Goal: Task Accomplishment & Management: Manage account settings

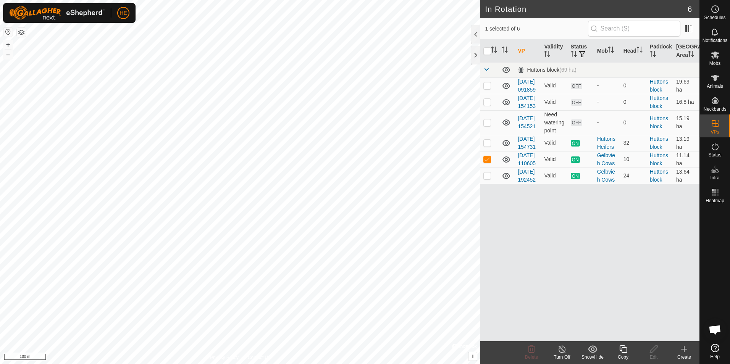
checkbox input "true"
checkbox input "false"
click at [487, 89] on p-checkbox at bounding box center [487, 85] width 8 height 6
checkbox input "false"
click at [489, 105] on p-checkbox at bounding box center [487, 102] width 8 height 6
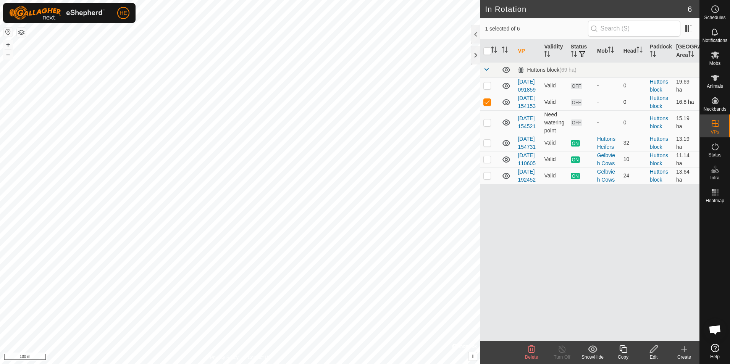
click at [489, 105] on p-checkbox at bounding box center [487, 102] width 8 height 6
checkbox input "false"
click at [487, 126] on p-checkbox at bounding box center [487, 122] width 8 height 6
checkbox input "true"
click at [485, 146] on p-checkbox at bounding box center [487, 143] width 8 height 6
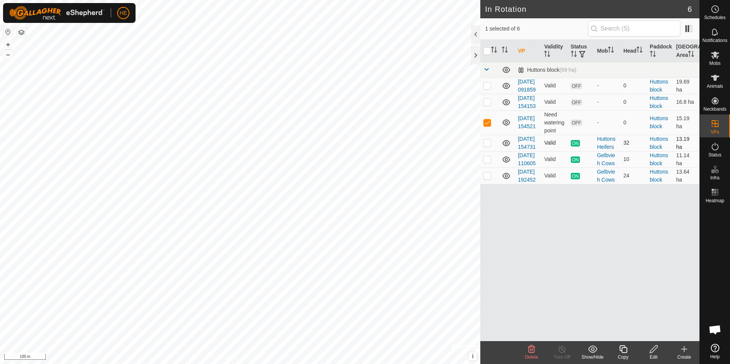
checkbox input "true"
click at [486, 162] on p-checkbox at bounding box center [487, 159] width 8 height 6
checkbox input "true"
click at [486, 146] on p-checkbox at bounding box center [487, 143] width 8 height 6
checkbox input "false"
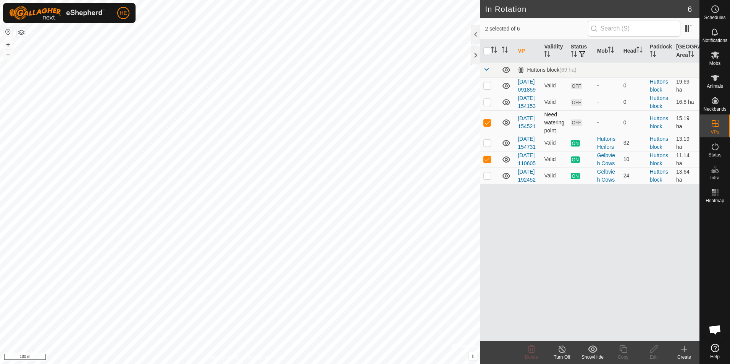
click at [488, 126] on p-checkbox at bounding box center [487, 122] width 8 height 6
checkbox input "false"
click at [487, 162] on p-checkbox at bounding box center [487, 159] width 8 height 6
click at [506, 164] on icon at bounding box center [506, 159] width 9 height 9
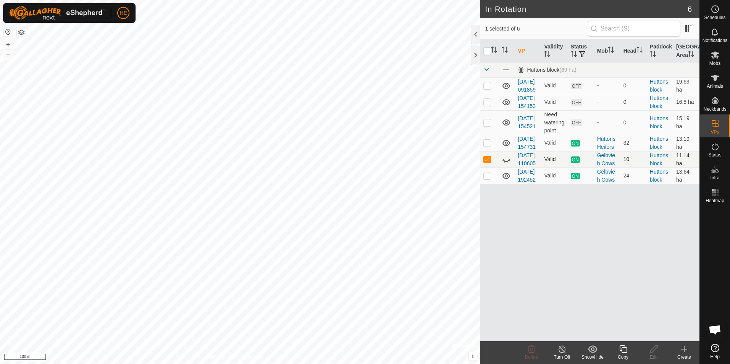
click at [487, 162] on p-checkbox at bounding box center [487, 159] width 8 height 6
checkbox input "false"
click at [505, 164] on icon at bounding box center [506, 159] width 9 height 9
click at [504, 164] on icon at bounding box center [506, 159] width 9 height 9
click at [489, 179] on p-checkbox at bounding box center [487, 176] width 8 height 6
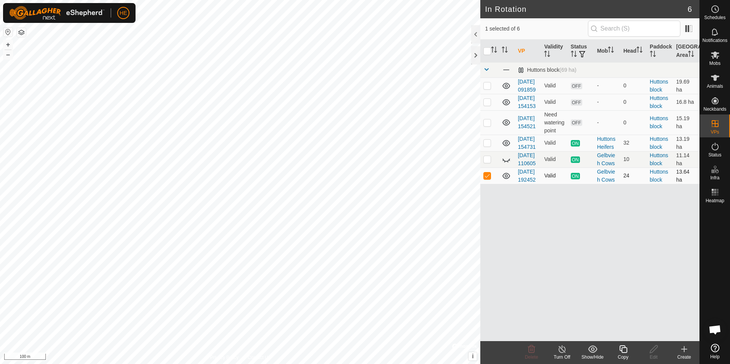
click at [487, 179] on p-checkbox at bounding box center [487, 176] width 8 height 6
checkbox input "false"
click at [504, 164] on icon at bounding box center [506, 159] width 9 height 9
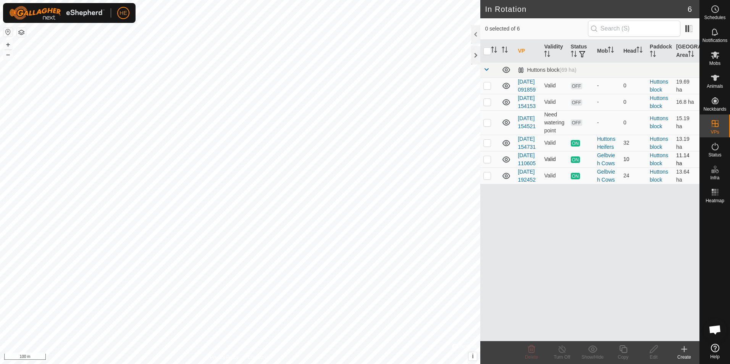
click at [486, 162] on p-checkbox at bounding box center [487, 159] width 8 height 6
checkbox input "true"
click at [561, 349] on line at bounding box center [562, 350] width 6 height 6
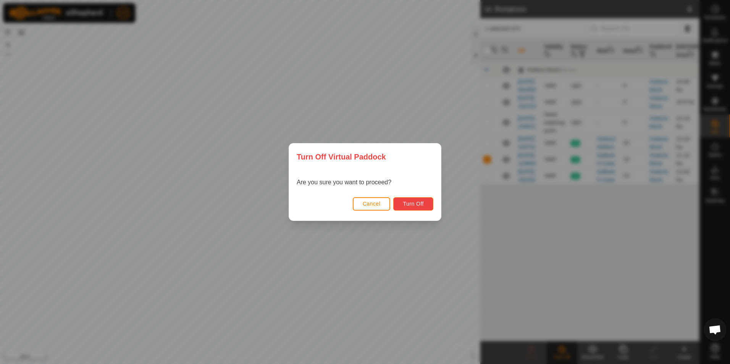
click at [424, 202] on button "Turn Off" at bounding box center [413, 203] width 40 height 13
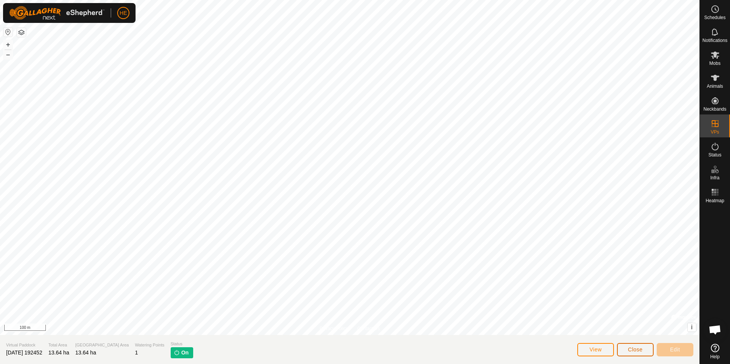
click at [634, 349] on span "Close" at bounding box center [635, 350] width 15 height 6
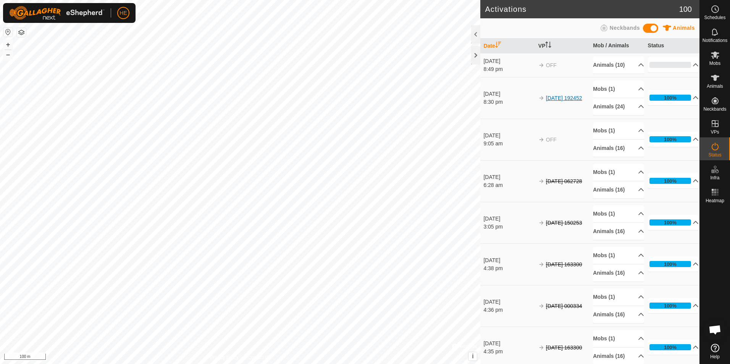
click at [550, 100] on link "[DATE] 192452" at bounding box center [564, 98] width 36 height 6
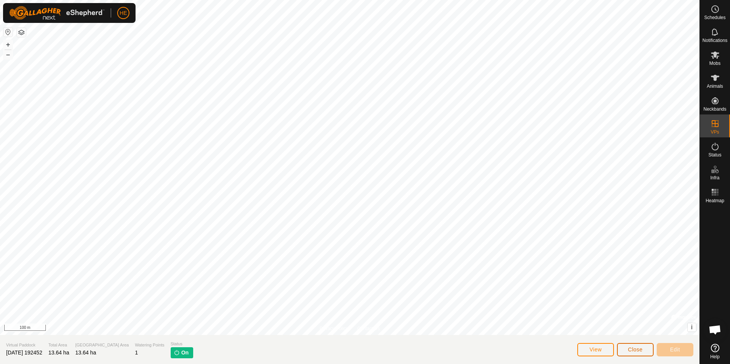
click at [631, 349] on span "Close" at bounding box center [635, 350] width 15 height 6
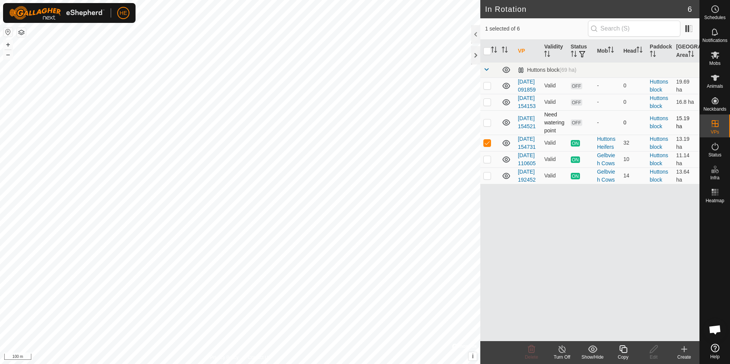
click at [485, 126] on p-checkbox at bounding box center [487, 122] width 8 height 6
click at [486, 126] on p-checkbox at bounding box center [487, 122] width 8 height 6
click at [487, 126] on p-checkbox at bounding box center [487, 122] width 8 height 6
checkbox input "true"
click at [486, 146] on p-checkbox at bounding box center [487, 143] width 8 height 6
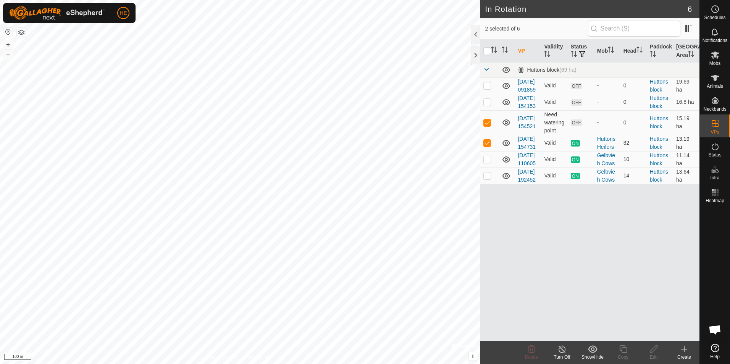
checkbox input "false"
click at [654, 349] on icon at bounding box center [654, 349] width 10 height 9
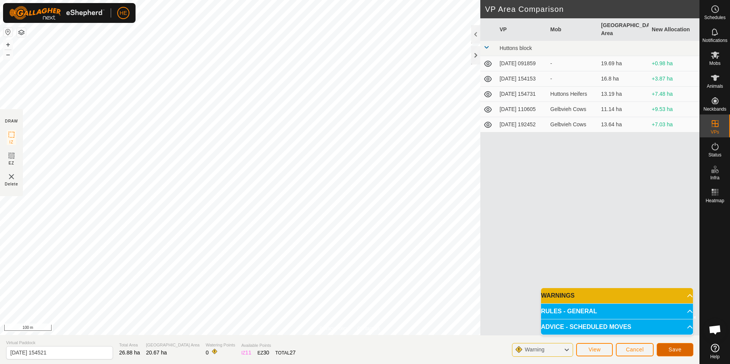
click at [677, 348] on span "Save" at bounding box center [674, 350] width 13 height 6
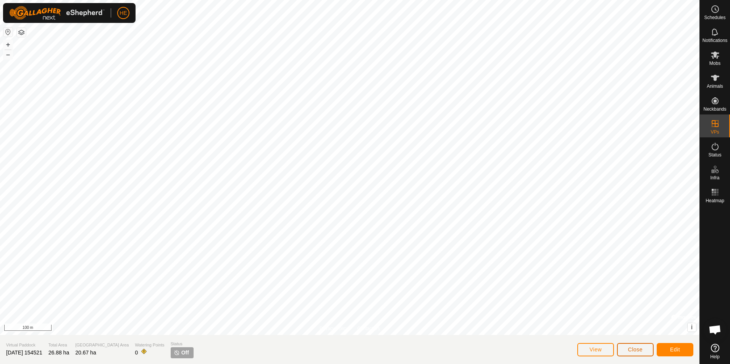
click at [638, 349] on span "Close" at bounding box center [635, 350] width 15 height 6
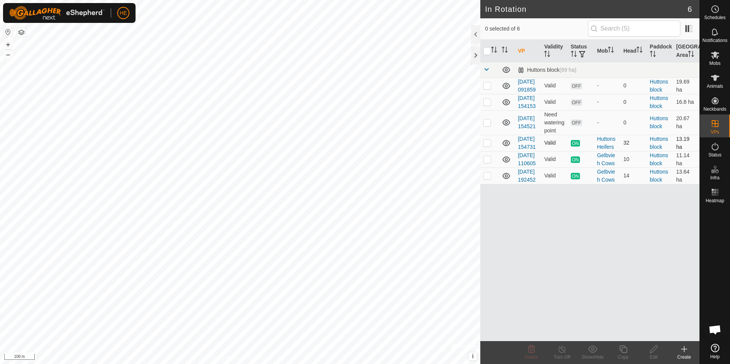
click at [506, 148] on icon at bounding box center [506, 143] width 9 height 9
click at [487, 105] on p-checkbox at bounding box center [487, 102] width 8 height 6
click at [488, 105] on p-checkbox at bounding box center [487, 102] width 8 height 6
checkbox input "false"
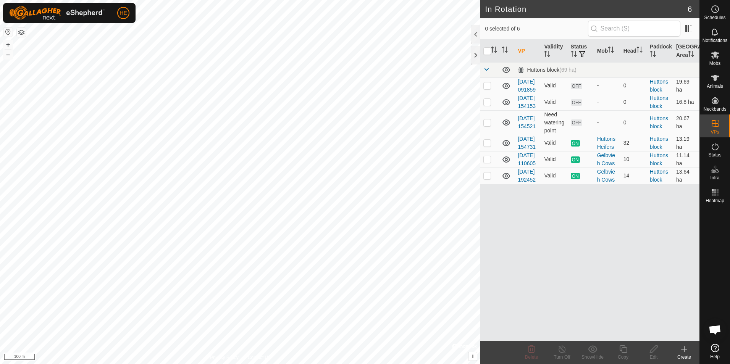
click at [491, 87] on p-tablecheckbox at bounding box center [487, 85] width 8 height 6
click at [485, 89] on p-checkbox at bounding box center [487, 85] width 8 height 6
checkbox input "false"
click at [486, 105] on p-checkbox at bounding box center [487, 102] width 8 height 6
click at [532, 352] on icon at bounding box center [531, 349] width 9 height 9
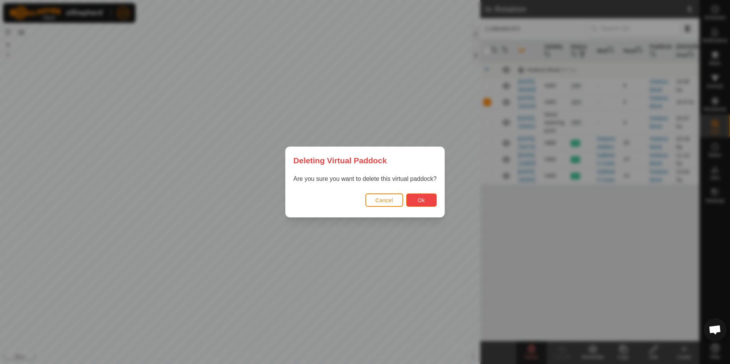
click at [423, 198] on span "Ok" at bounding box center [421, 200] width 7 height 6
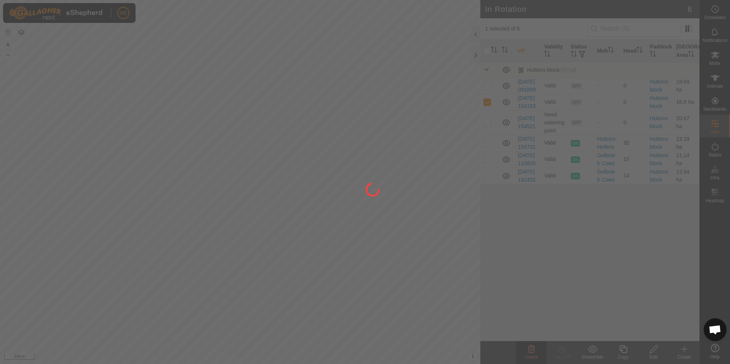
checkbox input "false"
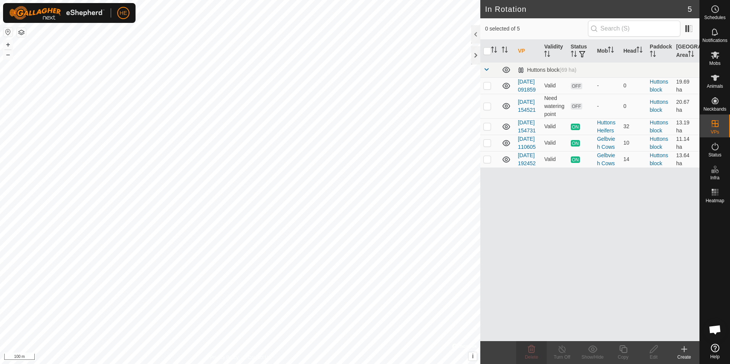
checkbox input "true"
click at [652, 350] on icon at bounding box center [654, 349] width 10 height 9
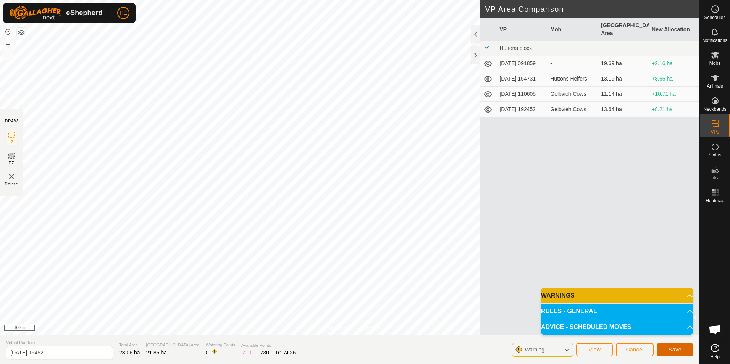
click at [675, 350] on span "Save" at bounding box center [674, 350] width 13 height 6
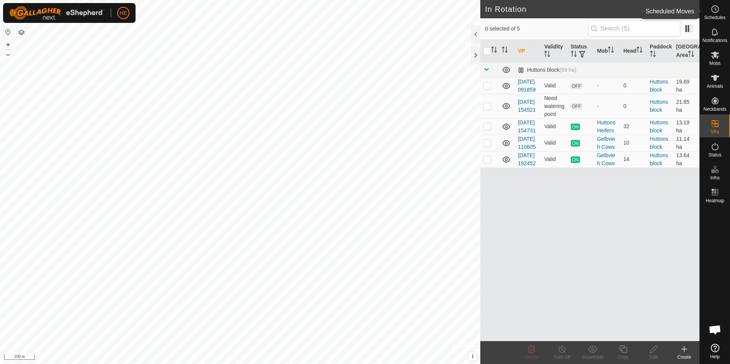
click at [716, 9] on icon at bounding box center [714, 9] width 9 height 9
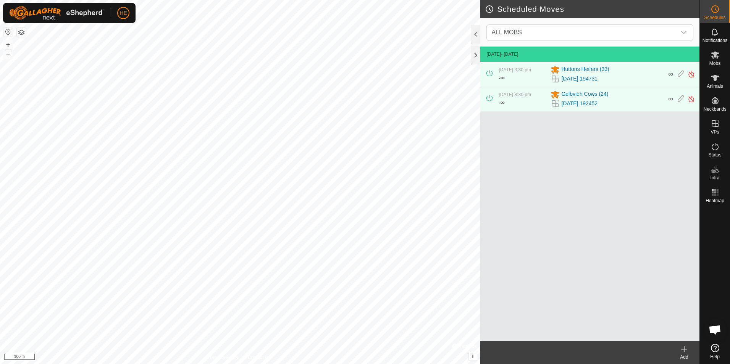
click at [684, 350] on icon at bounding box center [683, 349] width 9 height 9
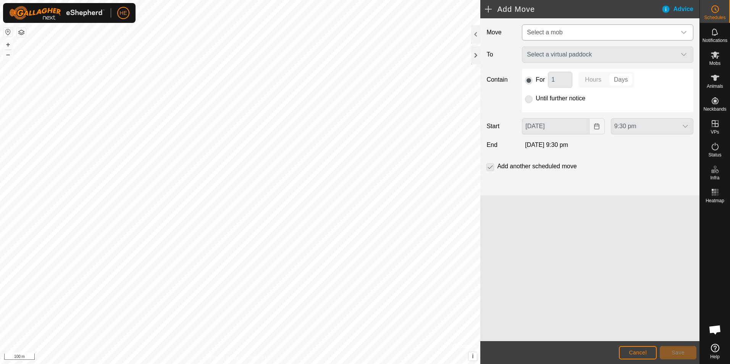
click at [684, 31] on icon "dropdown trigger" at bounding box center [684, 32] width 6 height 6
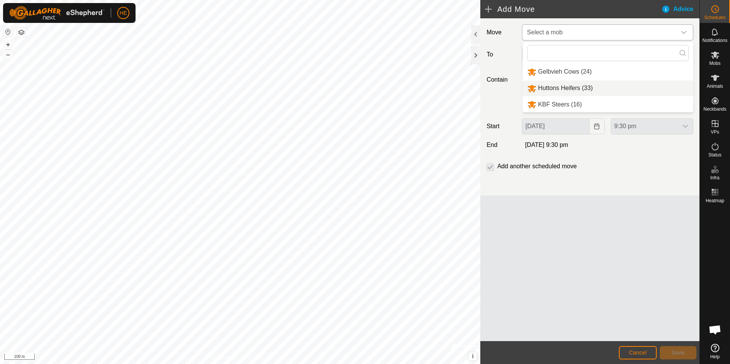
click at [541, 88] on li "Huttons Heifers (33)" at bounding box center [608, 89] width 171 height 16
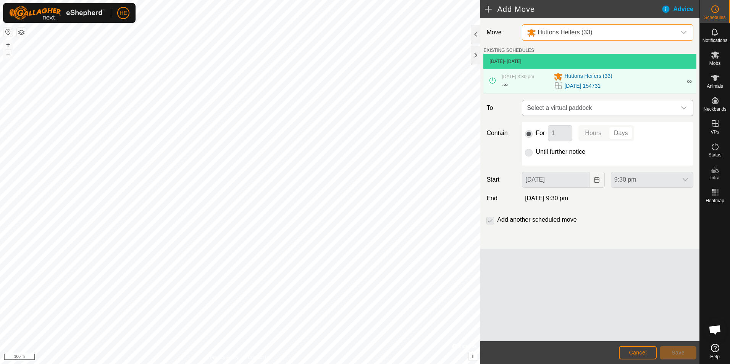
click at [685, 107] on icon "dropdown trigger" at bounding box center [684, 108] width 6 height 6
click at [683, 106] on icon "dropdown trigger" at bounding box center [684, 108] width 6 height 6
click at [684, 107] on icon "dropdown trigger" at bounding box center [684, 108] width 6 height 6
click at [635, 352] on span "Cancel" at bounding box center [638, 353] width 18 height 6
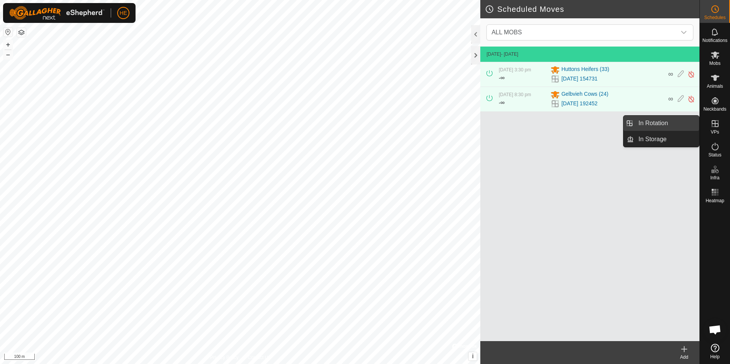
click at [672, 123] on link "In Rotation" at bounding box center [666, 123] width 65 height 15
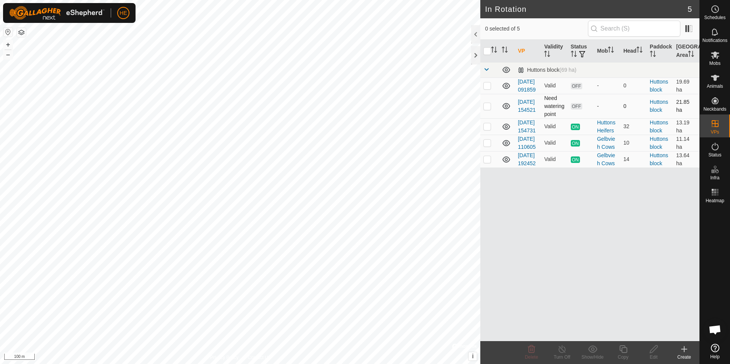
click at [483, 109] on p-checkbox at bounding box center [487, 106] width 8 height 6
checkbox input "true"
click at [684, 350] on icon at bounding box center [684, 349] width 0 height 5
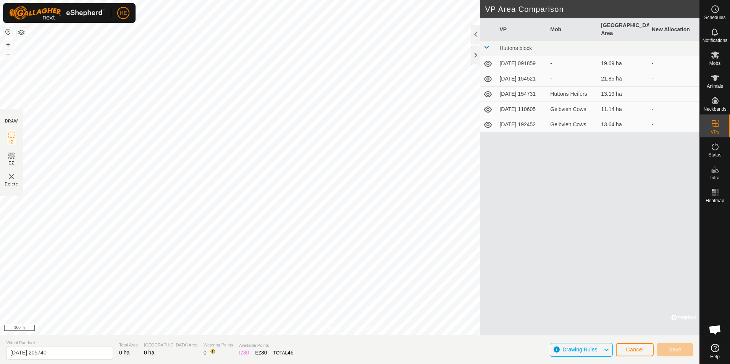
click at [507, 73] on td "[DATE] 154521" at bounding box center [521, 78] width 51 height 15
click at [487, 76] on icon at bounding box center [488, 79] width 8 height 6
click at [487, 74] on icon at bounding box center [487, 78] width 9 height 9
click at [640, 351] on span "Cancel" at bounding box center [635, 350] width 18 height 6
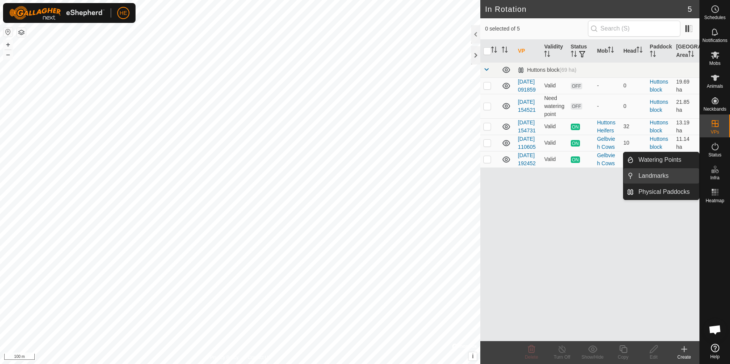
click at [664, 175] on link "Landmarks" at bounding box center [666, 175] width 65 height 15
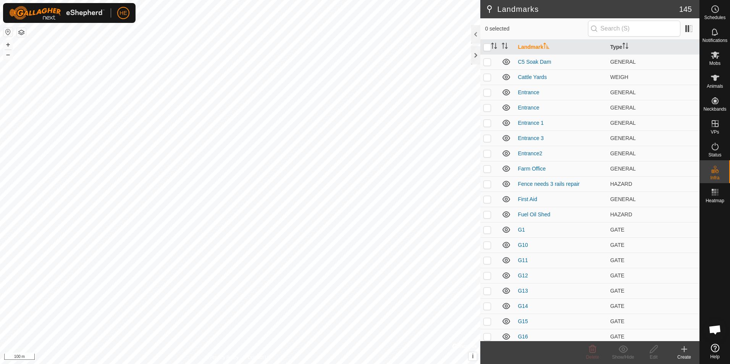
click at [682, 349] on icon at bounding box center [683, 349] width 5 height 0
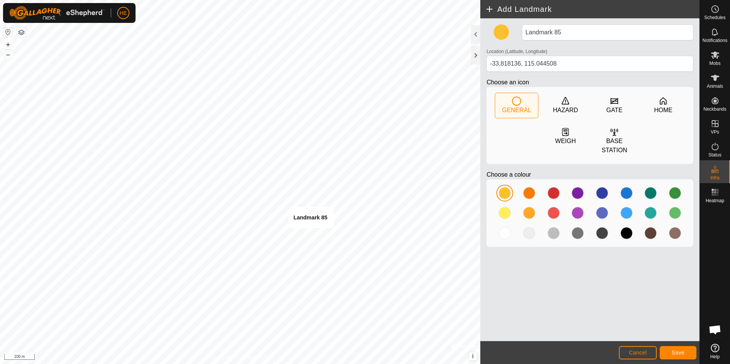
type input "-33.818136, 115.044535"
click at [646, 350] on span "Cancel" at bounding box center [638, 353] width 18 height 6
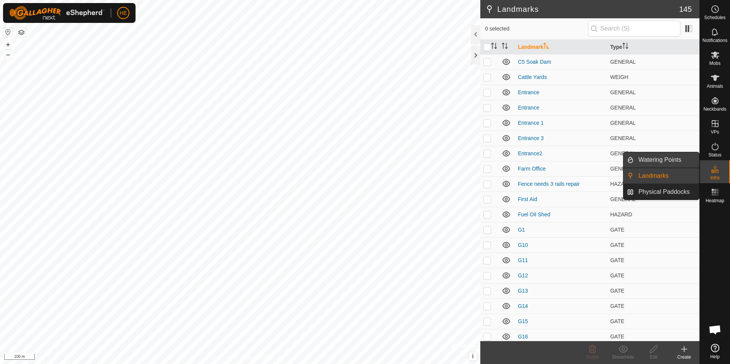
click at [684, 160] on link "Watering Points" at bounding box center [666, 159] width 65 height 15
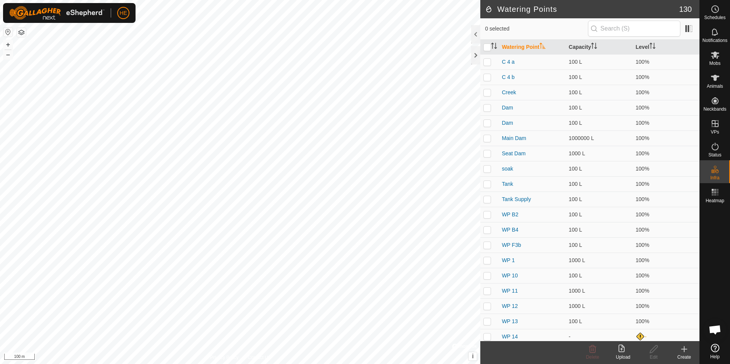
click at [684, 350] on icon at bounding box center [684, 349] width 0 height 5
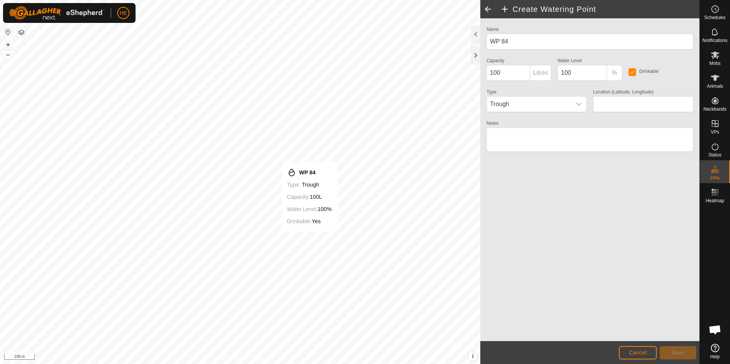
type input "-33.818023, 115.044413"
click at [677, 353] on span "Save" at bounding box center [677, 353] width 13 height 6
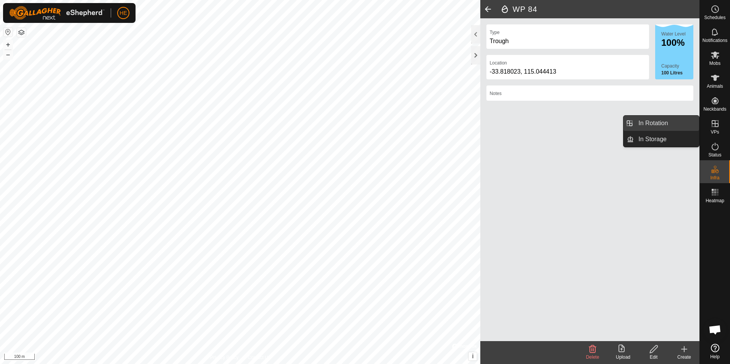
click at [674, 123] on link "In Rotation" at bounding box center [666, 123] width 65 height 15
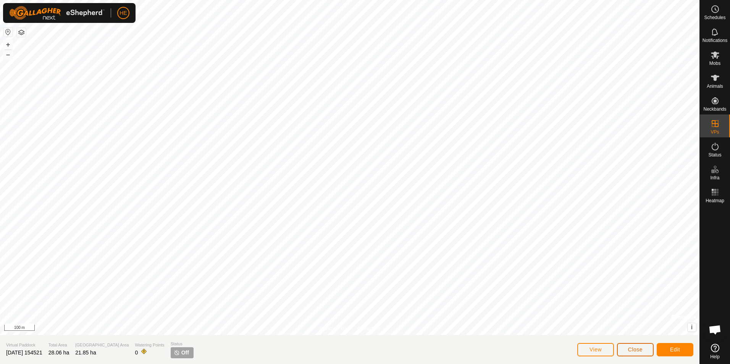
click at [641, 348] on span "Close" at bounding box center [635, 350] width 15 height 6
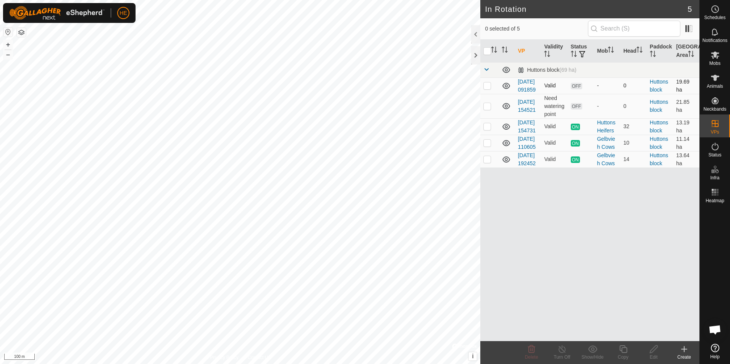
click at [489, 89] on p-checkbox at bounding box center [487, 85] width 8 height 6
click at [492, 88] on td at bounding box center [489, 85] width 18 height 16
checkbox input "false"
click at [489, 109] on p-checkbox at bounding box center [487, 106] width 8 height 6
checkbox input "true"
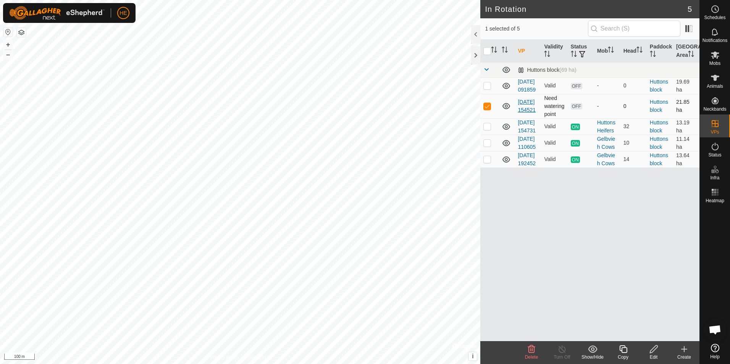
click at [521, 113] on link "[DATE] 154521" at bounding box center [527, 106] width 18 height 14
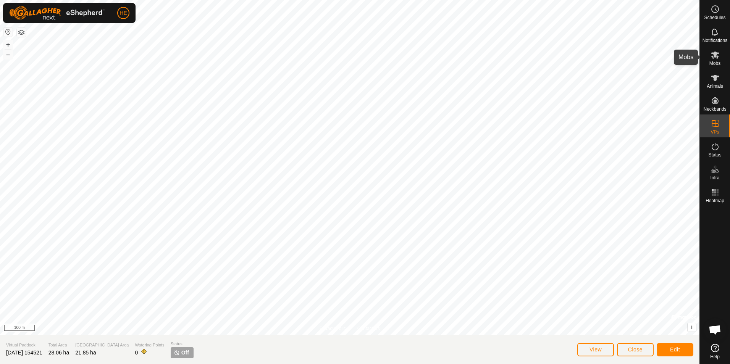
click at [716, 56] on icon at bounding box center [715, 55] width 8 height 7
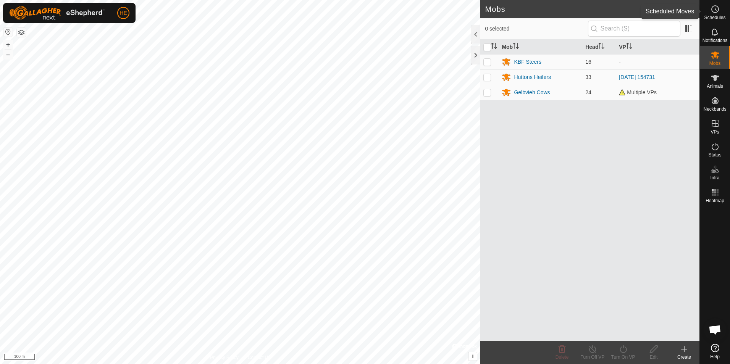
click at [719, 10] on icon at bounding box center [714, 9] width 9 height 9
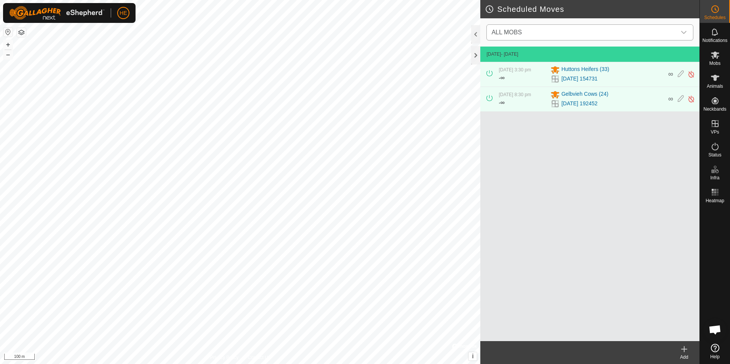
click at [685, 31] on icon "dropdown trigger" at bounding box center [684, 32] width 6 height 6
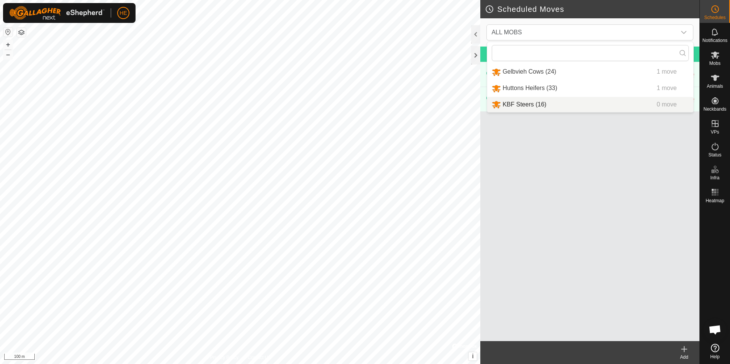
click at [685, 350] on icon at bounding box center [683, 349] width 9 height 9
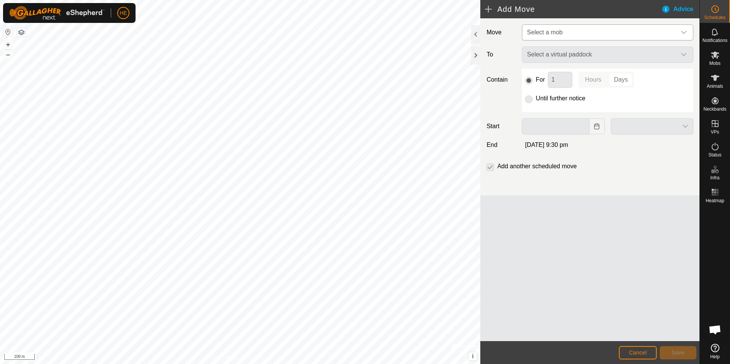
click at [684, 32] on icon "dropdown trigger" at bounding box center [684, 32] width 6 height 6
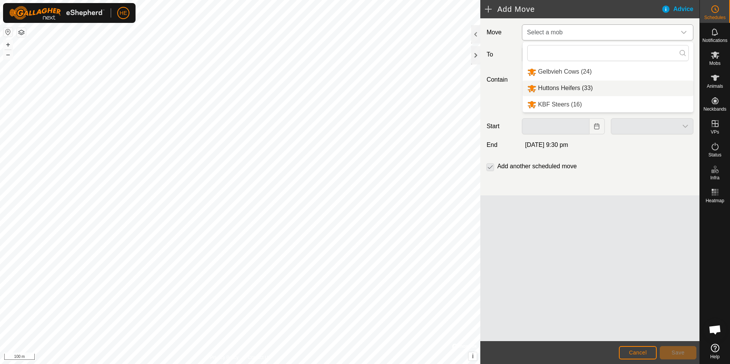
click at [547, 88] on li "Huttons Heifers (33)" at bounding box center [608, 89] width 171 height 16
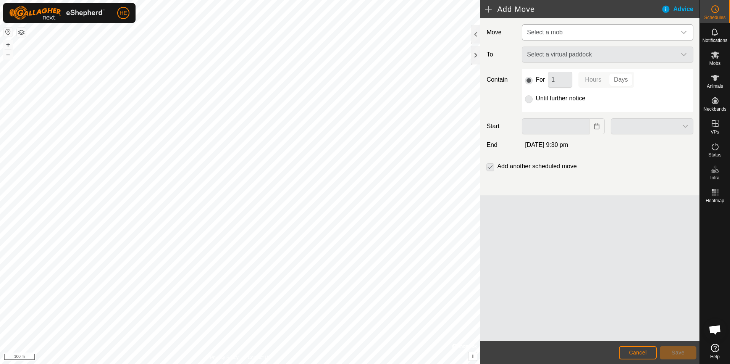
type input "[DATE]"
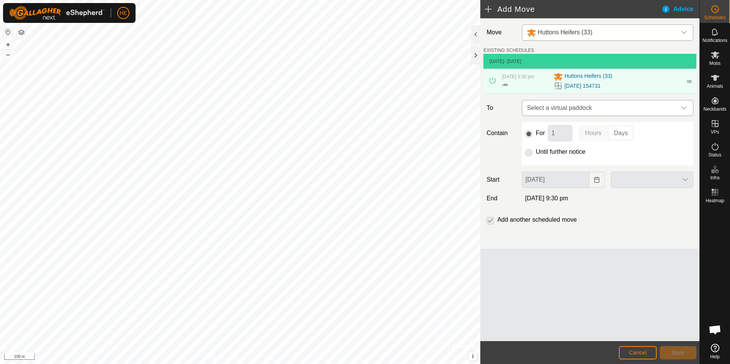
click at [684, 107] on icon "dropdown trigger" at bounding box center [684, 108] width 6 height 6
click at [529, 153] on p-radiobutton at bounding box center [529, 151] width 8 height 9
click at [490, 221] on p-checkbox at bounding box center [490, 219] width 8 height 9
click at [647, 354] on button "Cancel" at bounding box center [638, 352] width 38 height 13
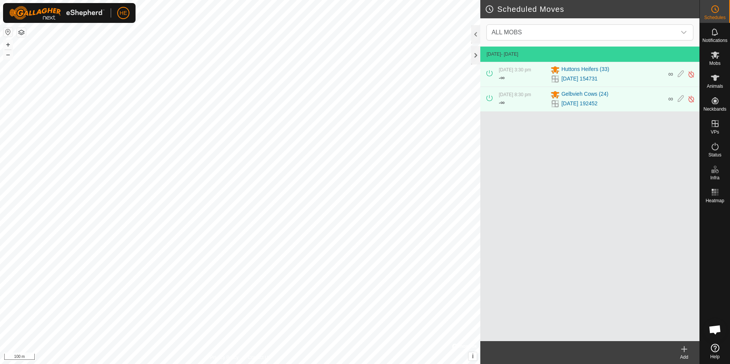
click at [685, 348] on icon at bounding box center [683, 349] width 9 height 9
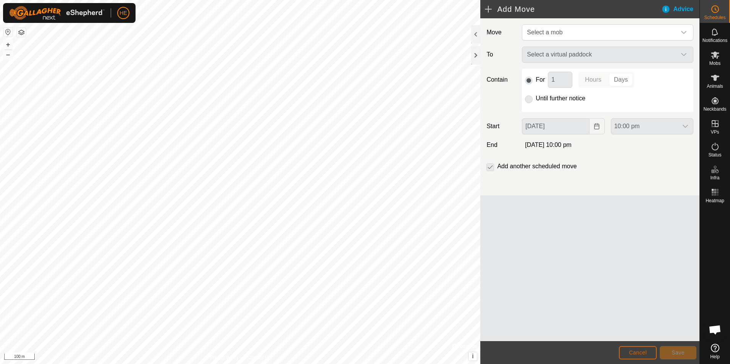
click at [645, 352] on span "Cancel" at bounding box center [638, 353] width 18 height 6
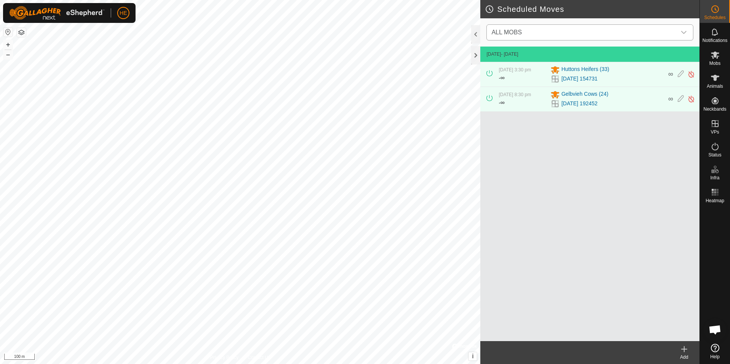
click at [684, 31] on icon "dropdown trigger" at bounding box center [684, 32] width 6 height 6
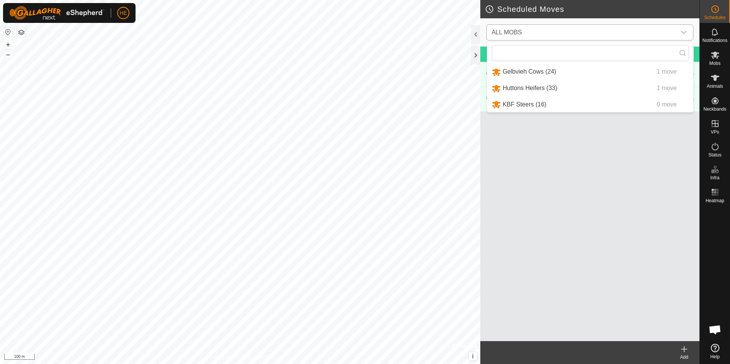
click at [494, 87] on li "Huttons Heifers (33) 1 move" at bounding box center [590, 89] width 206 height 16
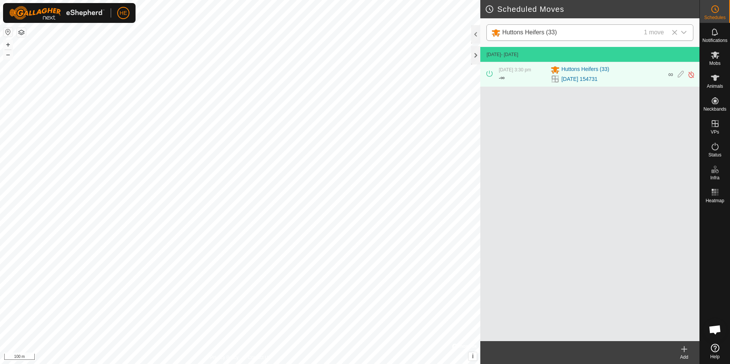
click at [683, 348] on icon at bounding box center [683, 349] width 9 height 9
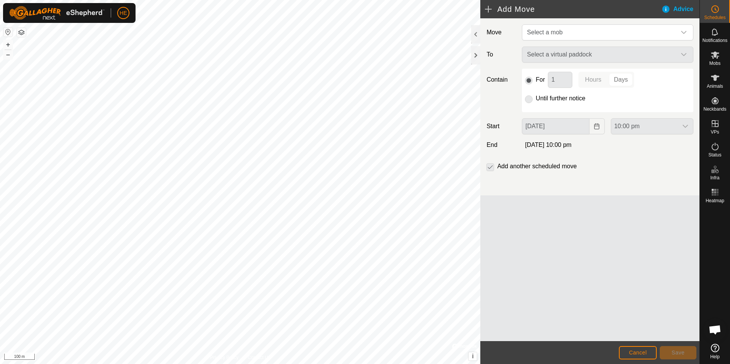
click at [682, 53] on div "Select a virtual paddock" at bounding box center [607, 55] width 177 height 16
click at [685, 32] on icon "dropdown trigger" at bounding box center [684, 32] width 6 height 6
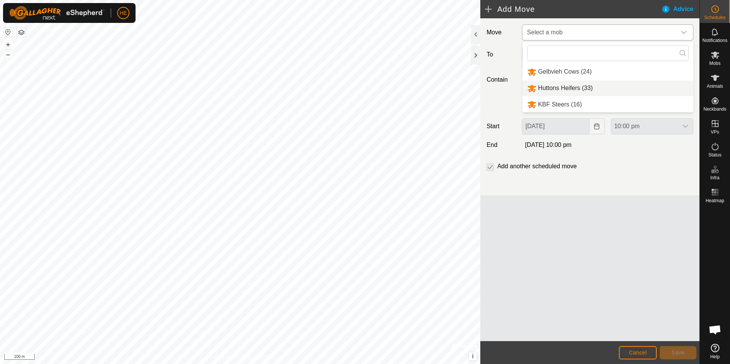
click at [558, 87] on li "Huttons Heifers (33)" at bounding box center [608, 89] width 171 height 16
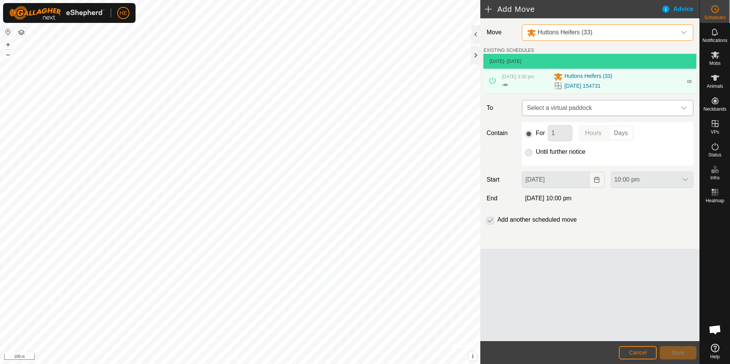
click at [685, 106] on icon "dropdown trigger" at bounding box center [684, 108] width 6 height 6
click at [686, 106] on icon "dropdown trigger" at bounding box center [684, 108] width 6 height 6
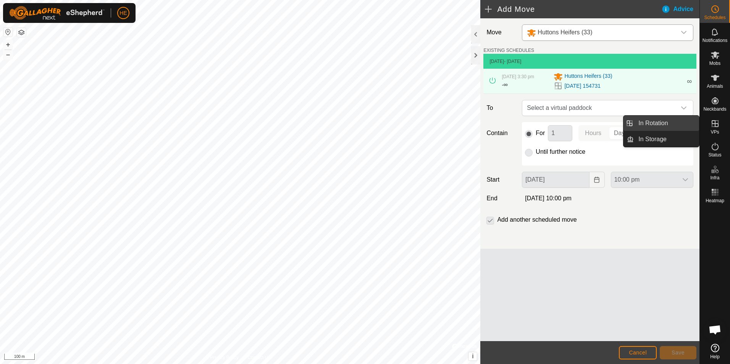
click at [682, 120] on link "In Rotation" at bounding box center [666, 123] width 65 height 15
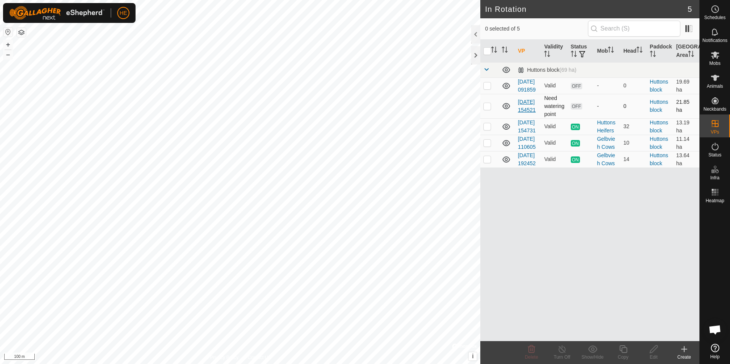
click at [526, 111] on link "[DATE] 154521" at bounding box center [527, 106] width 18 height 14
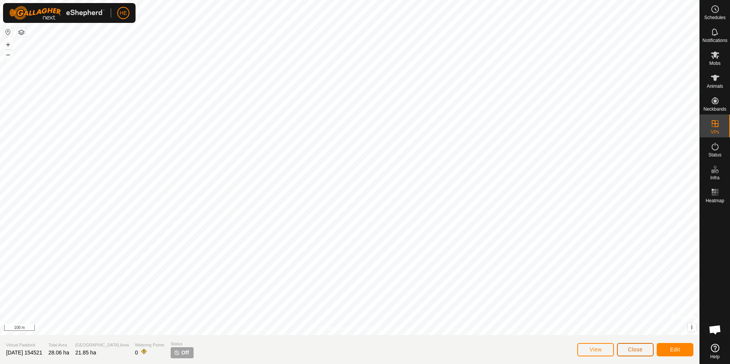
click at [629, 350] on span "Close" at bounding box center [635, 350] width 15 height 6
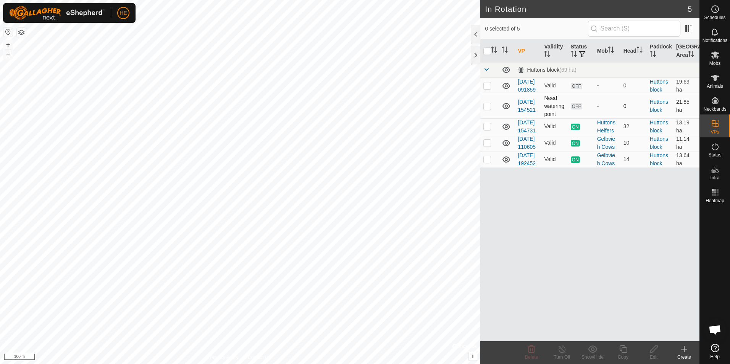
click at [487, 109] on p-checkbox at bounding box center [487, 106] width 8 height 6
checkbox input "true"
click at [684, 350] on icon at bounding box center [684, 349] width 0 height 5
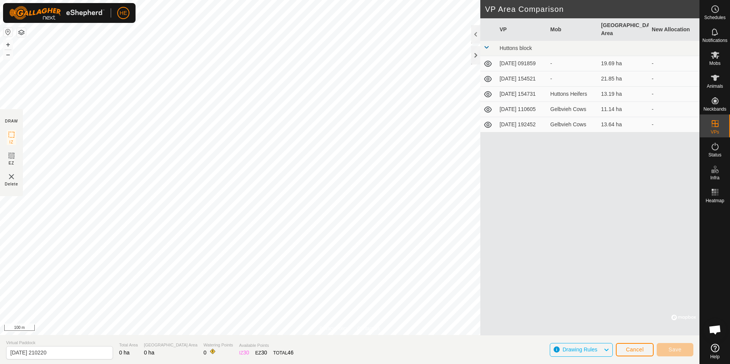
click at [488, 76] on icon at bounding box center [488, 79] width 8 height 6
click at [491, 74] on icon at bounding box center [487, 78] width 9 height 9
click at [712, 9] on icon at bounding box center [714, 9] width 9 height 9
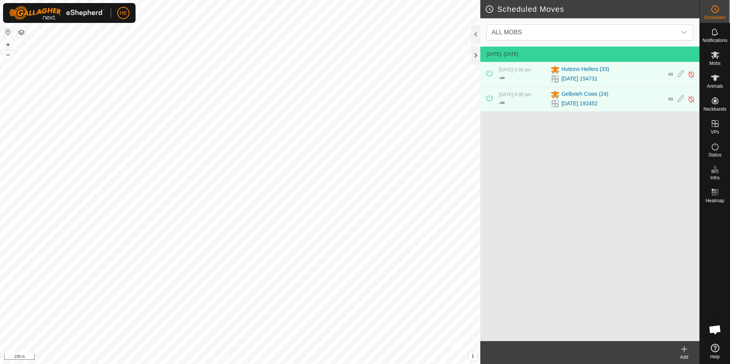
click at [684, 352] on icon at bounding box center [683, 349] width 9 height 9
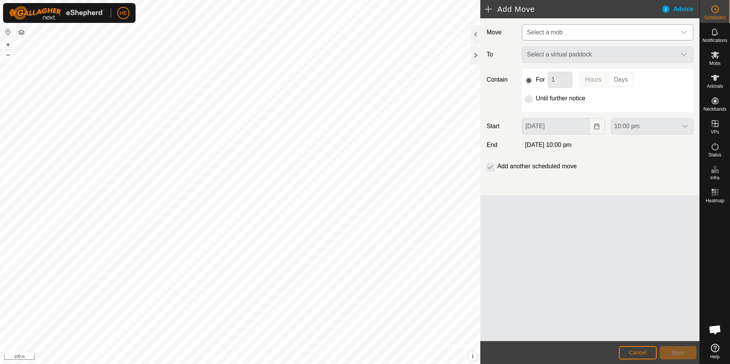
click at [684, 31] on icon "dropdown trigger" at bounding box center [684, 32] width 6 height 6
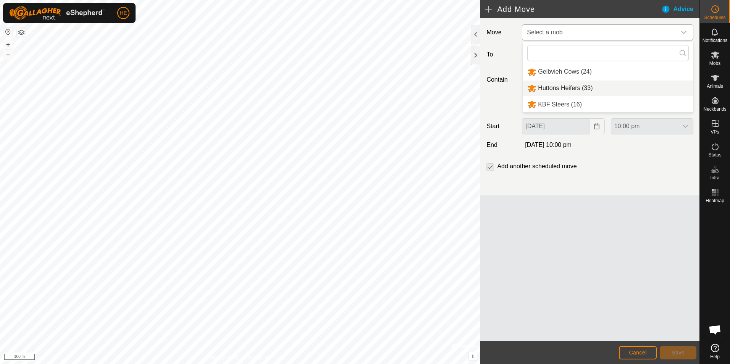
click at [574, 87] on li "Huttons Heifers (33)" at bounding box center [608, 89] width 171 height 16
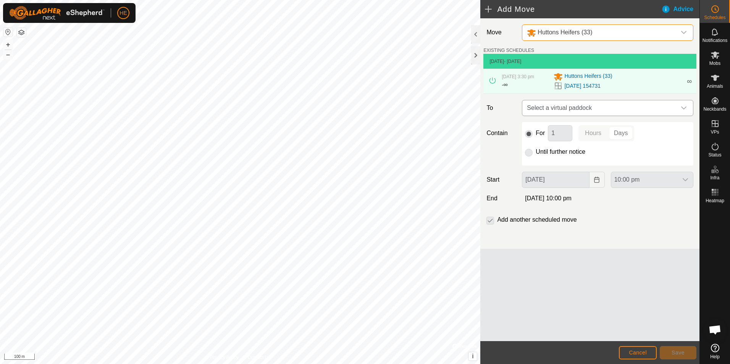
click at [684, 107] on icon "dropdown trigger" at bounding box center [684, 108] width 6 height 6
click at [647, 352] on button "Cancel" at bounding box center [638, 352] width 38 height 13
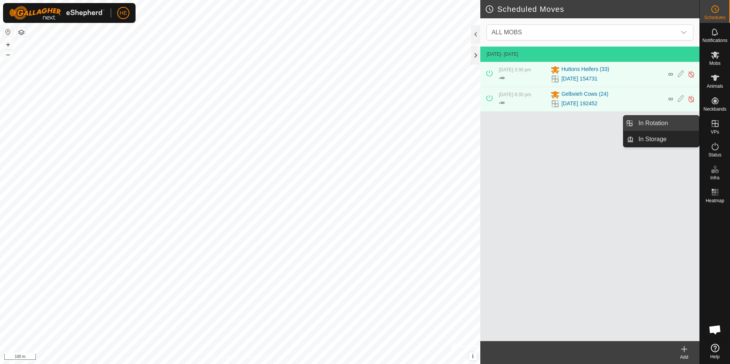
click at [674, 121] on link "In Rotation" at bounding box center [666, 123] width 65 height 15
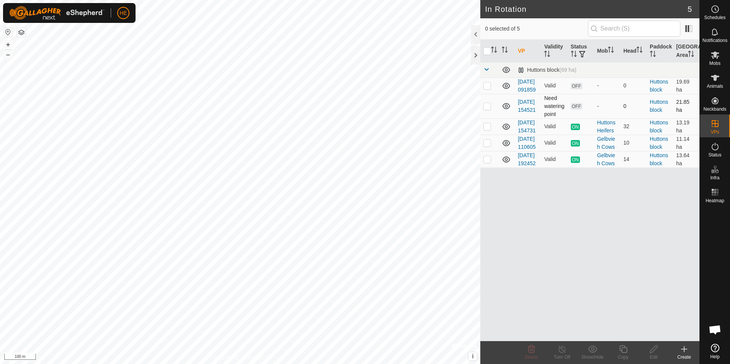
click at [488, 109] on p-checkbox at bounding box center [487, 106] width 8 height 6
checkbox input "true"
click at [653, 353] on icon at bounding box center [654, 349] width 10 height 9
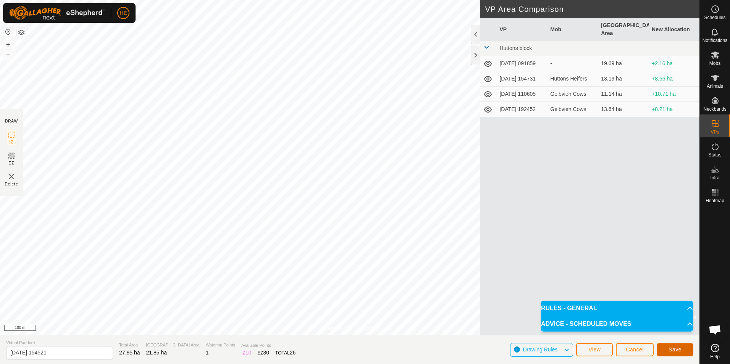
click at [684, 351] on button "Save" at bounding box center [674, 349] width 37 height 13
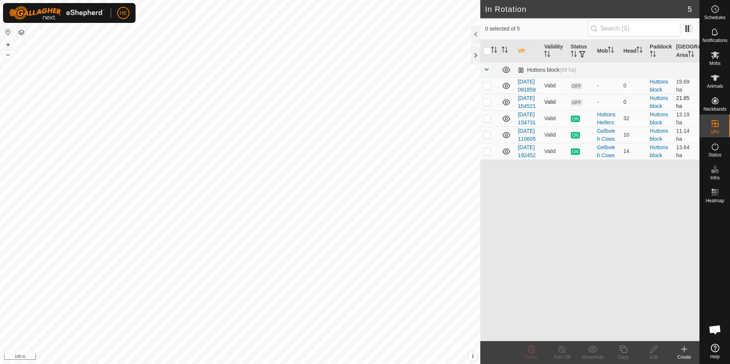
click at [660, 110] on td "Huttons block" at bounding box center [660, 102] width 26 height 16
click at [656, 109] on link "Huttons block" at bounding box center [659, 102] width 18 height 14
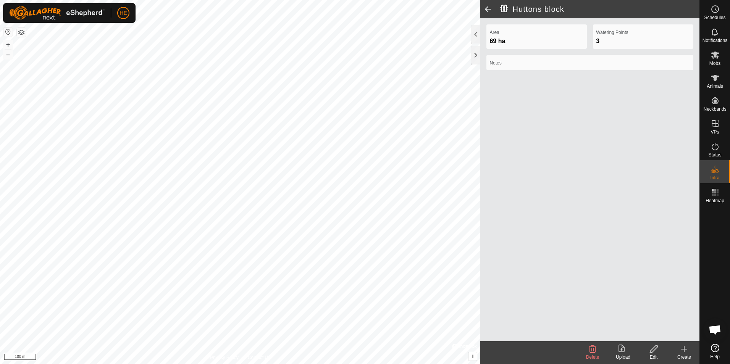
click at [657, 113] on div "Area 69 ha Watering Points 3 Notes" at bounding box center [589, 179] width 219 height 323
click at [485, 9] on span at bounding box center [487, 9] width 15 height 18
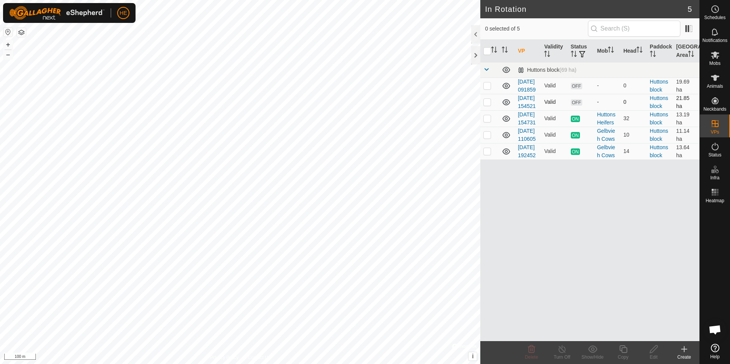
click at [489, 105] on p-checkbox at bounding box center [487, 102] width 8 height 6
click at [488, 105] on p-checkbox at bounding box center [487, 102] width 8 height 6
checkbox input "false"
click at [523, 110] on td "[DATE] 154521" at bounding box center [527, 102] width 26 height 16
click at [524, 109] on link "[DATE] 154521" at bounding box center [527, 102] width 18 height 14
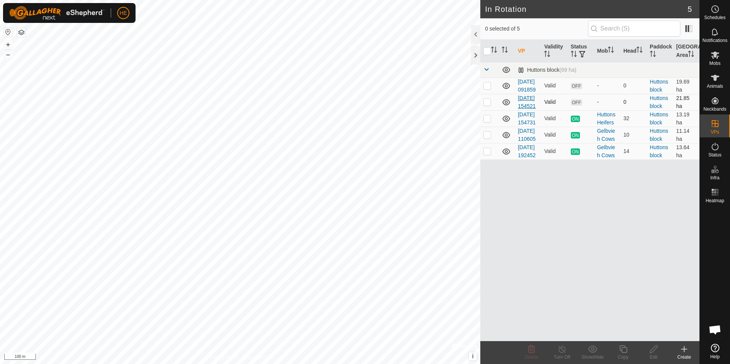
click at [480, 113] on div at bounding box center [240, 182] width 480 height 364
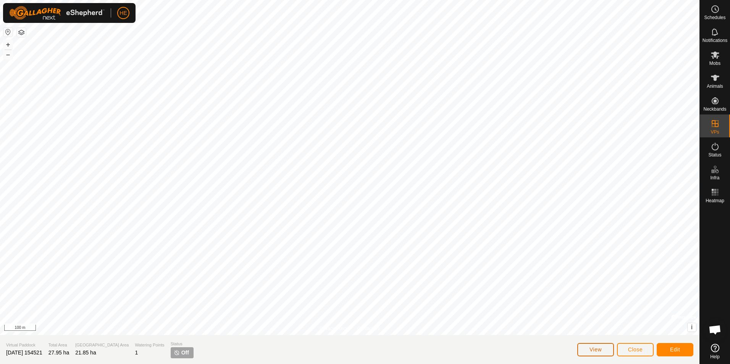
click at [596, 350] on span "View" at bounding box center [595, 350] width 12 height 6
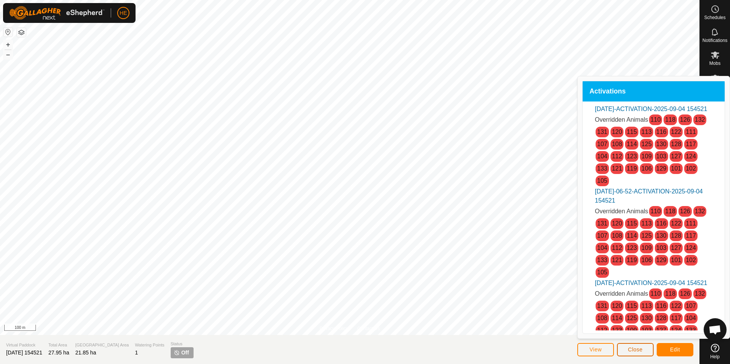
click at [632, 349] on span "Close" at bounding box center [635, 350] width 15 height 6
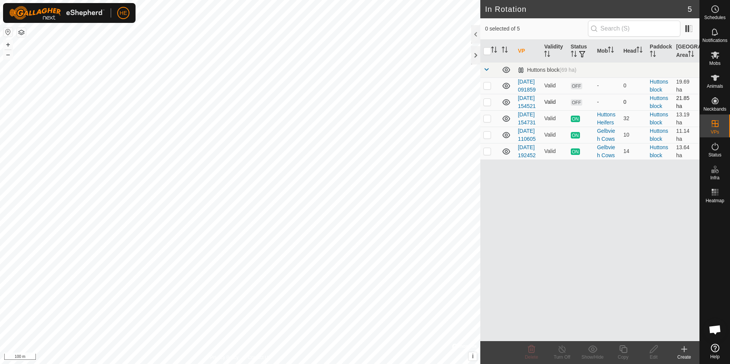
click at [490, 105] on p-checkbox at bounding box center [487, 102] width 8 height 6
checkbox input "true"
click at [653, 351] on icon at bounding box center [654, 349] width 8 height 8
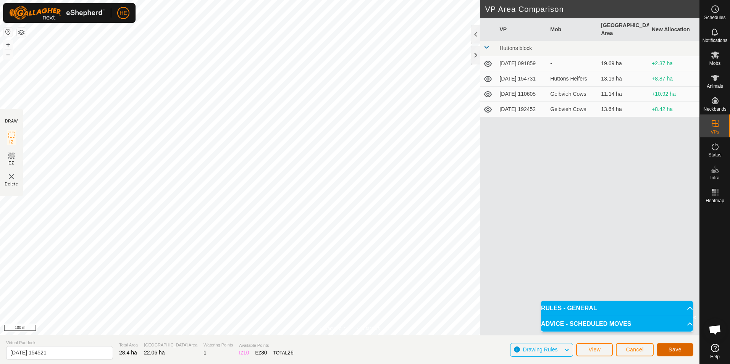
click at [681, 350] on button "Save" at bounding box center [674, 349] width 37 height 13
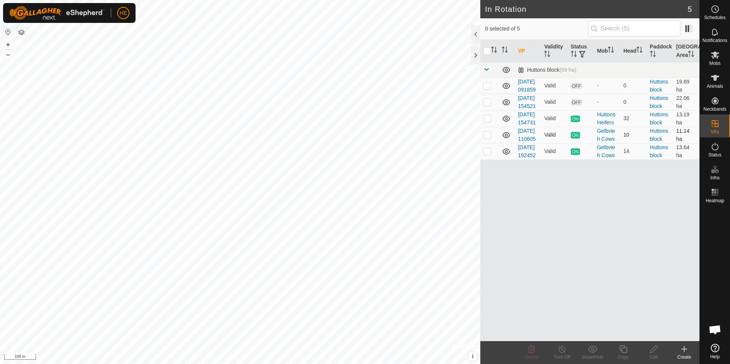
click at [487, 138] on p-checkbox at bounding box center [487, 135] width 8 height 6
checkbox input "true"
click at [563, 350] on icon at bounding box center [562, 349] width 10 height 9
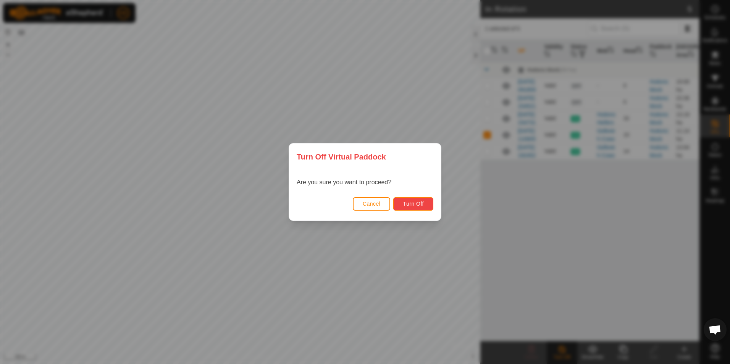
click at [406, 202] on span "Turn Off" at bounding box center [413, 204] width 21 height 6
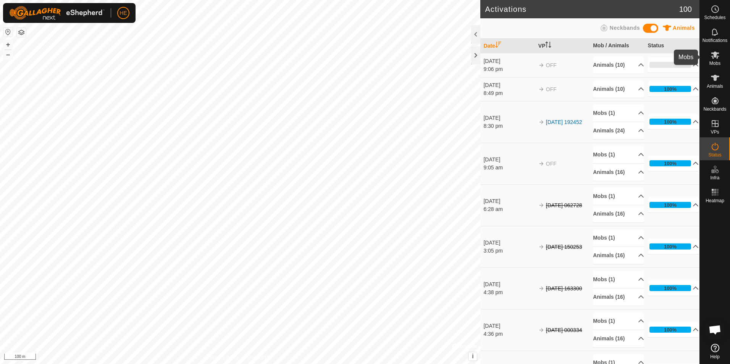
click at [715, 55] on icon at bounding box center [715, 55] width 8 height 7
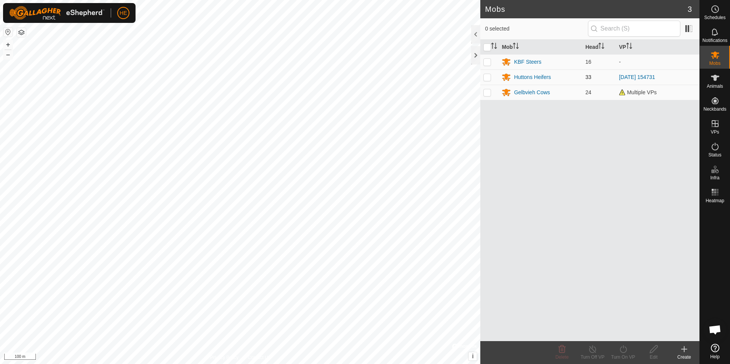
click at [487, 76] on p-checkbox at bounding box center [487, 77] width 8 height 6
checkbox input "true"
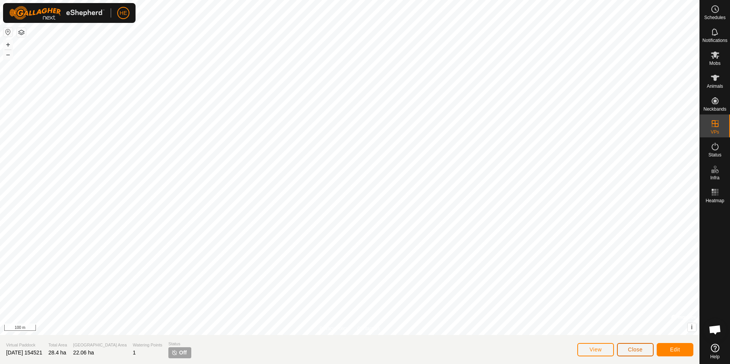
click at [639, 350] on span "Close" at bounding box center [635, 350] width 15 height 6
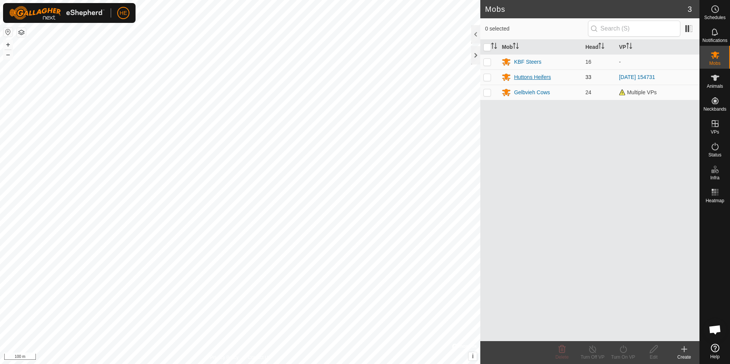
click at [529, 77] on div "Huttons Heifers" at bounding box center [532, 77] width 37 height 8
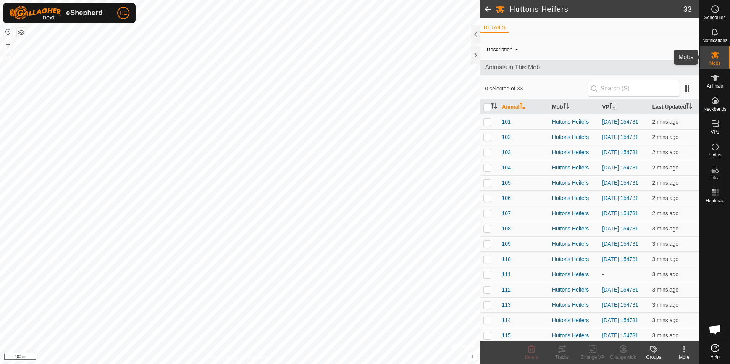
click at [710, 58] on icon at bounding box center [714, 54] width 9 height 9
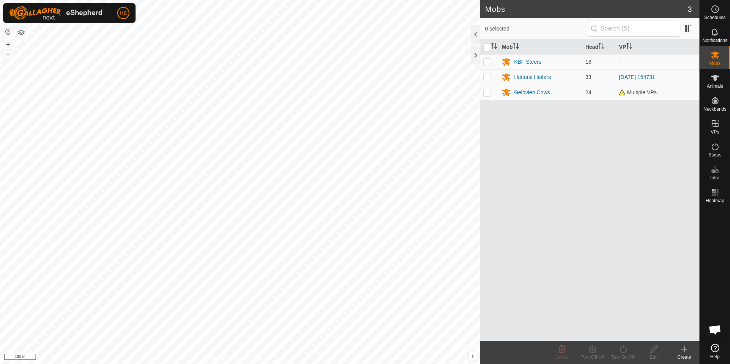
click at [490, 77] on p-checkbox at bounding box center [487, 77] width 8 height 6
click at [485, 77] on p-checkbox at bounding box center [487, 77] width 8 height 6
click at [491, 79] on p-tablecheckbox at bounding box center [487, 77] width 8 height 6
click at [490, 77] on p-checkbox at bounding box center [487, 77] width 8 height 6
checkbox input "false"
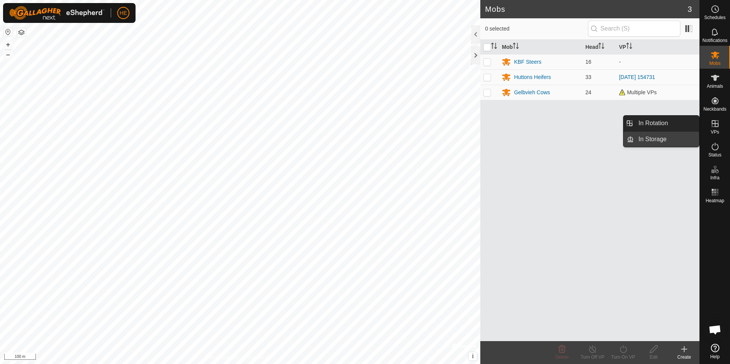
click at [665, 139] on link "In Storage" at bounding box center [666, 139] width 65 height 15
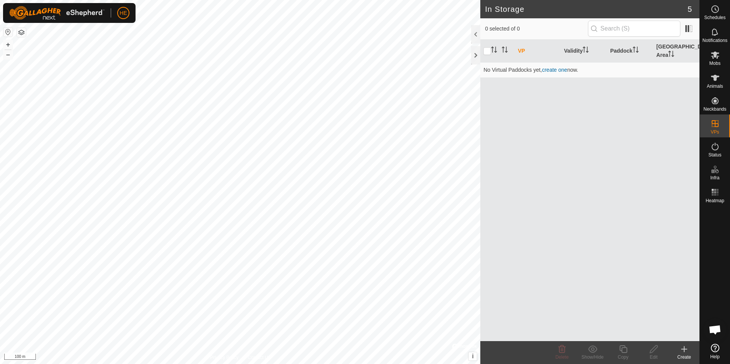
click at [683, 352] on icon at bounding box center [683, 349] width 9 height 9
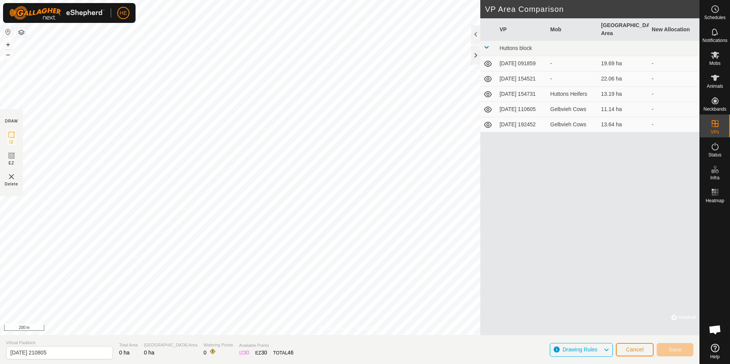
click at [489, 91] on icon at bounding box center [488, 94] width 8 height 6
click at [488, 90] on icon at bounding box center [487, 94] width 9 height 9
click at [487, 76] on icon at bounding box center [488, 79] width 8 height 6
click at [488, 74] on icon at bounding box center [487, 78] width 9 height 9
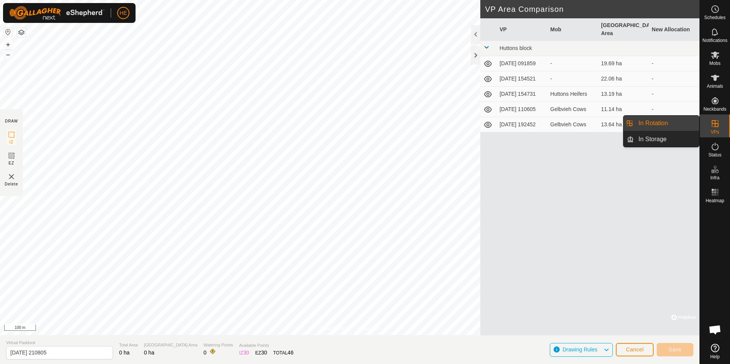
click at [678, 122] on link "In Rotation" at bounding box center [666, 123] width 65 height 15
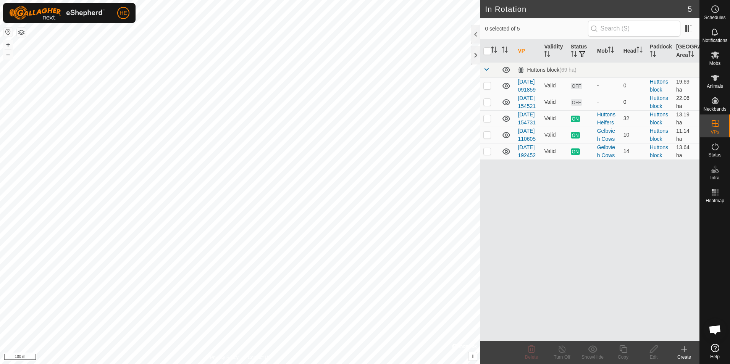
click at [506, 107] on icon at bounding box center [506, 102] width 9 height 9
click at [507, 107] on icon at bounding box center [506, 102] width 9 height 9
click at [487, 105] on p-checkbox at bounding box center [487, 102] width 8 height 6
checkbox input "true"
drag, startPoint x: 488, startPoint y: 114, endPoint x: 644, endPoint y: 274, distance: 223.8
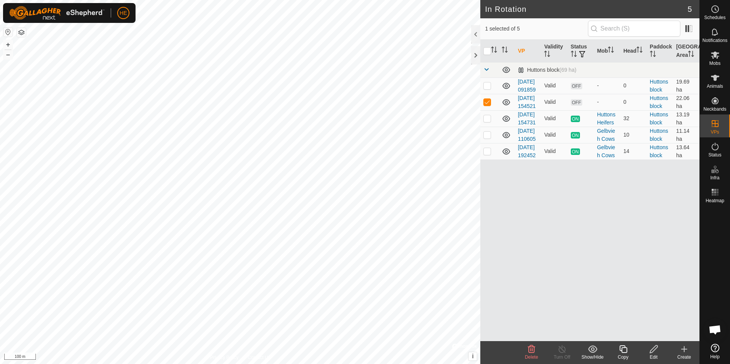
click at [644, 274] on div "VP Validity Status Mob Head Paddock Grazing Area Huttons block (69 ha) [DATE] 0…" at bounding box center [589, 191] width 219 height 302
click at [688, 351] on icon at bounding box center [683, 349] width 9 height 9
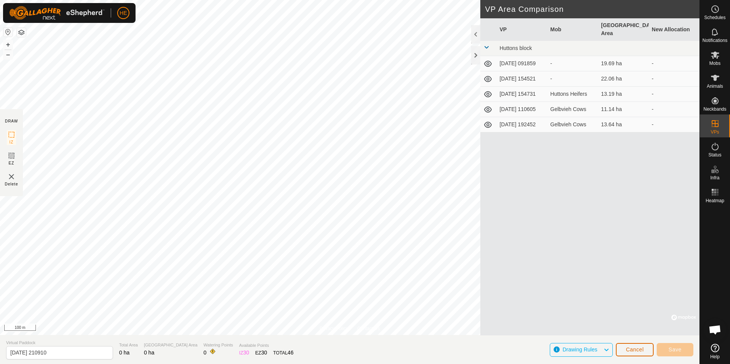
click at [629, 348] on span "Cancel" at bounding box center [635, 350] width 18 height 6
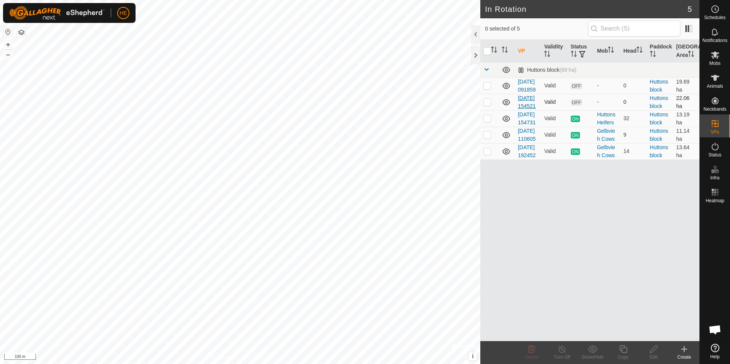
click at [525, 109] on link "[DATE] 154521" at bounding box center [527, 102] width 18 height 14
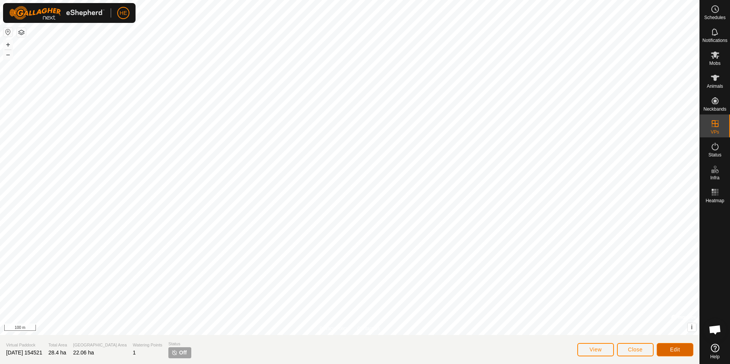
click at [673, 349] on span "Edit" at bounding box center [675, 350] width 10 height 6
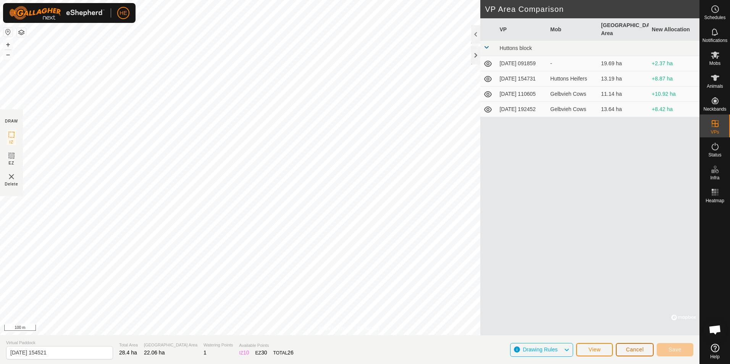
click at [645, 351] on button "Cancel" at bounding box center [635, 349] width 38 height 13
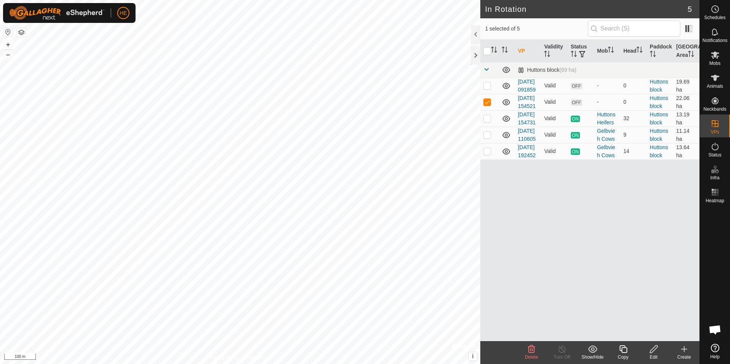
click at [531, 349] on icon at bounding box center [531, 349] width 9 height 9
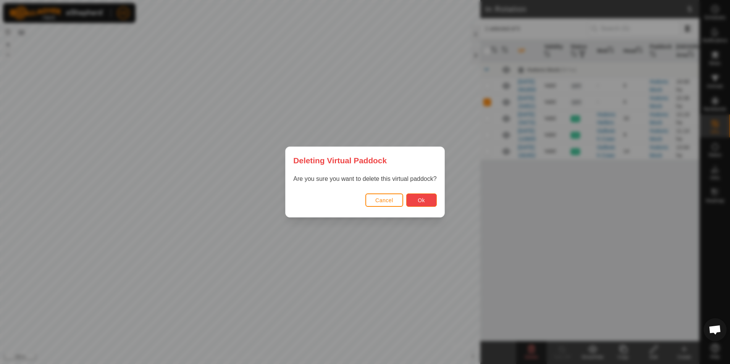
click at [429, 197] on button "Ok" at bounding box center [421, 200] width 31 height 13
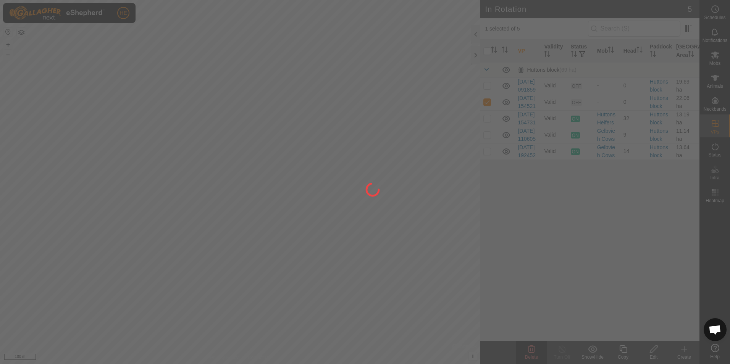
checkbox input "false"
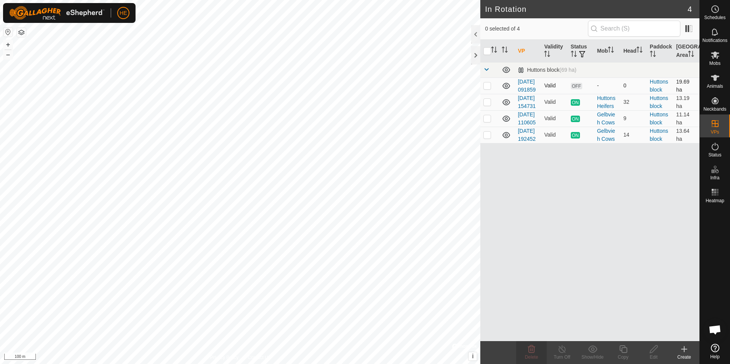
click at [485, 89] on p-checkbox at bounding box center [487, 85] width 8 height 6
click at [487, 89] on p-checkbox at bounding box center [487, 85] width 8 height 6
checkbox input "false"
click at [487, 105] on p-checkbox at bounding box center [487, 102] width 8 height 6
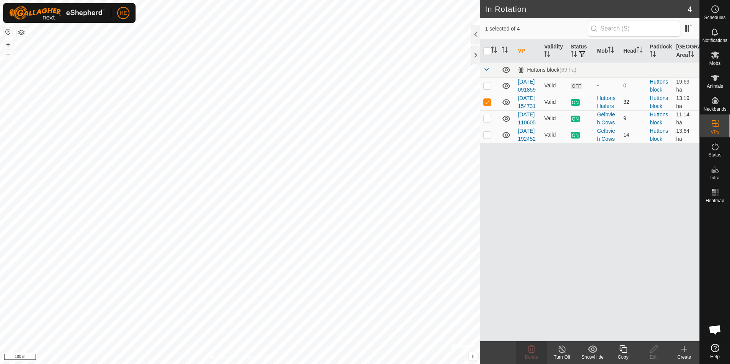
checkbox input "false"
click at [485, 121] on p-checkbox at bounding box center [487, 118] width 8 height 6
click at [486, 121] on p-checkbox at bounding box center [487, 118] width 8 height 6
checkbox input "false"
click at [487, 138] on p-checkbox at bounding box center [487, 135] width 8 height 6
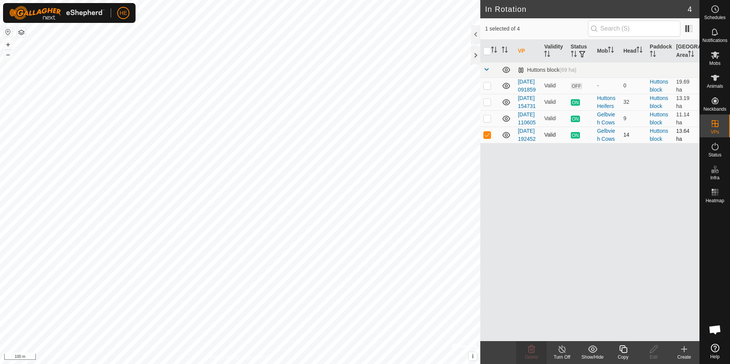
click at [487, 138] on p-checkbox at bounding box center [487, 135] width 8 height 6
checkbox input "false"
click at [487, 105] on p-checkbox at bounding box center [487, 102] width 8 height 6
click at [486, 105] on p-checkbox at bounding box center [487, 102] width 8 height 6
checkbox input "false"
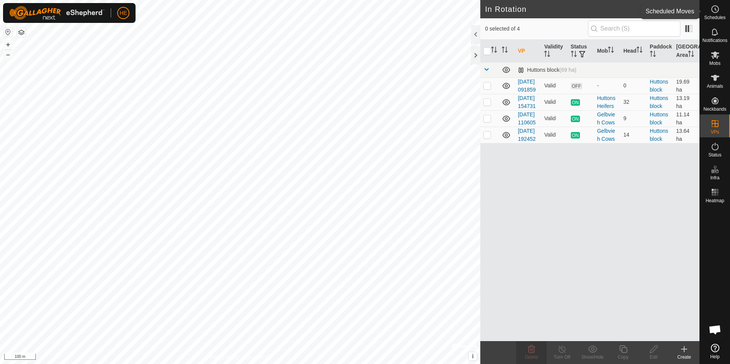
click at [716, 7] on icon at bounding box center [714, 9] width 9 height 9
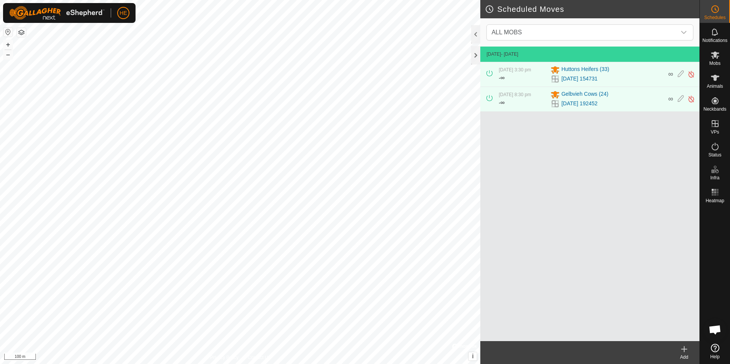
click at [684, 350] on icon at bounding box center [683, 349] width 9 height 9
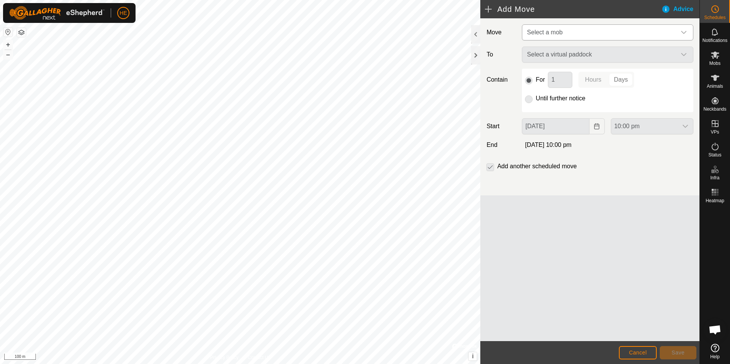
click at [683, 31] on icon "dropdown trigger" at bounding box center [684, 32] width 6 height 6
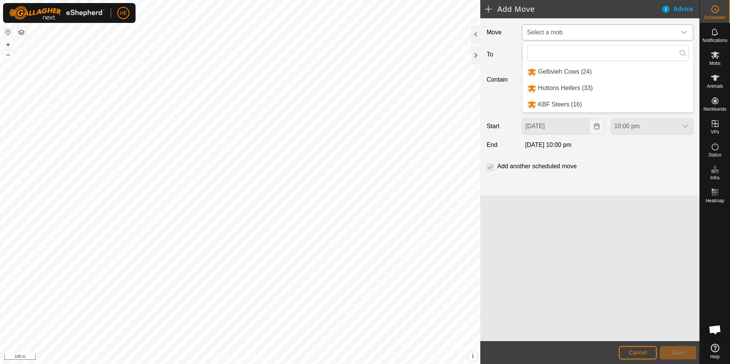
click at [574, 85] on li "Huttons Heifers (33)" at bounding box center [608, 89] width 171 height 16
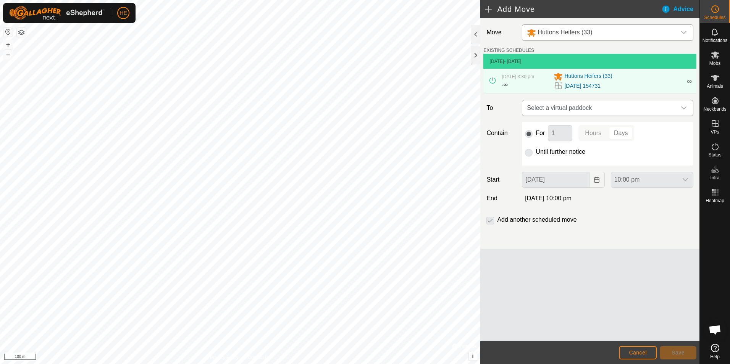
click at [683, 108] on icon "dropdown trigger" at bounding box center [684, 108] width 6 height 6
click at [683, 106] on icon "dropdown trigger" at bounding box center [684, 108] width 6 height 6
click at [716, 10] on icon at bounding box center [715, 9] width 1 height 2
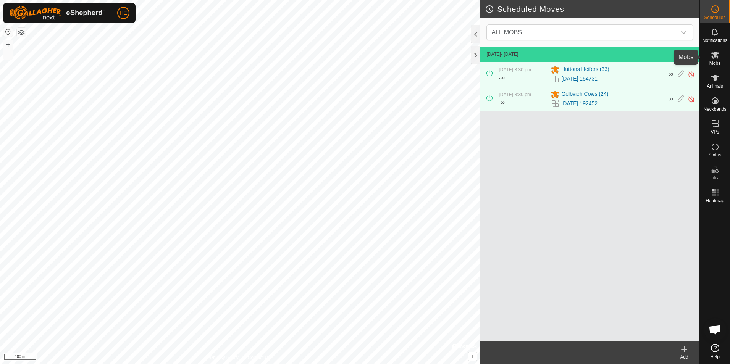
click at [718, 55] on icon at bounding box center [714, 54] width 9 height 9
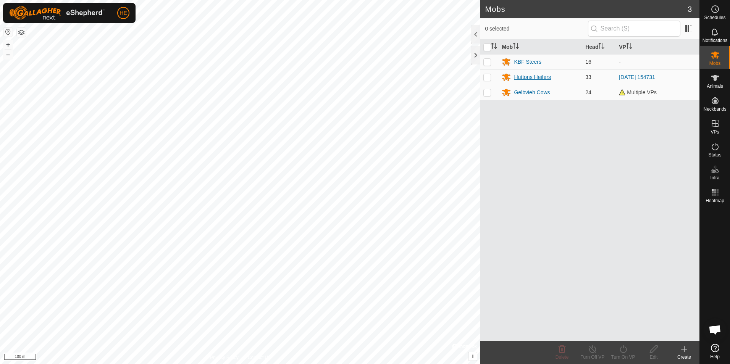
click at [530, 75] on div "Huttons Heifers" at bounding box center [532, 77] width 37 height 8
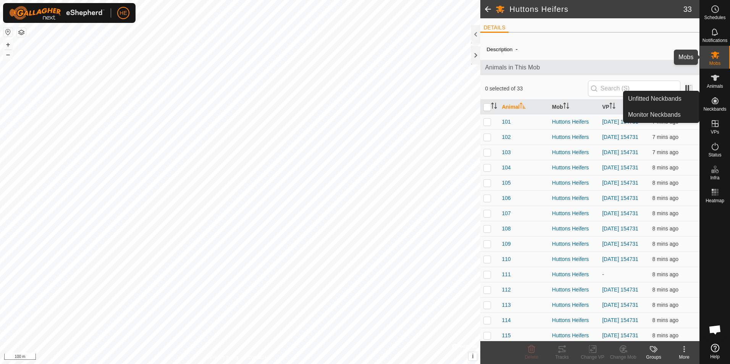
click at [712, 57] on icon at bounding box center [715, 55] width 8 height 7
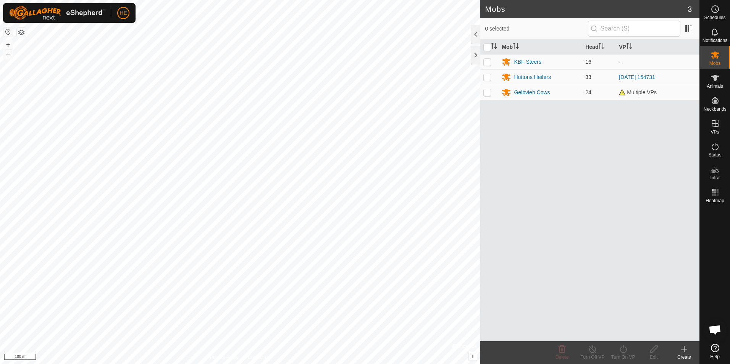
click at [487, 77] on p-checkbox at bounding box center [487, 77] width 8 height 6
checkbox input "true"
click at [653, 352] on icon at bounding box center [654, 349] width 8 height 8
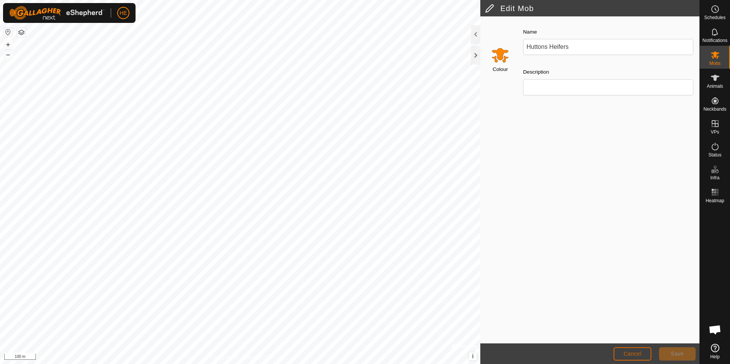
click at [641, 353] on span "Cancel" at bounding box center [632, 354] width 18 height 6
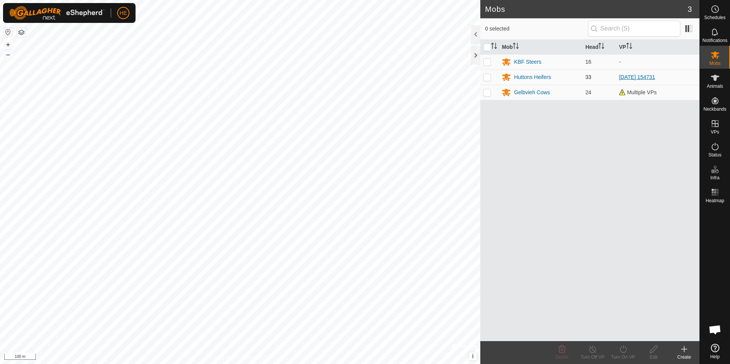
click at [635, 76] on link "[DATE] 154731" at bounding box center [637, 77] width 36 height 6
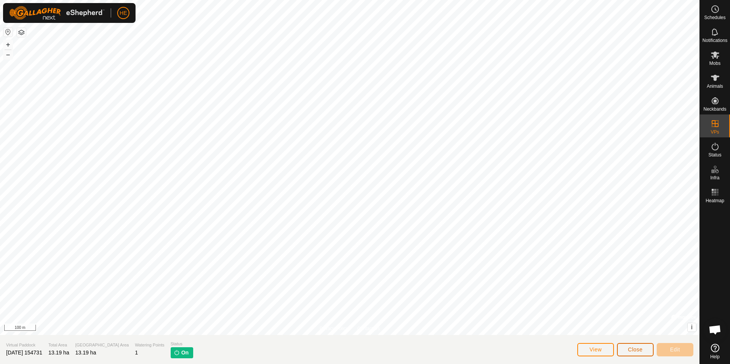
click at [644, 348] on button "Close" at bounding box center [635, 349] width 37 height 13
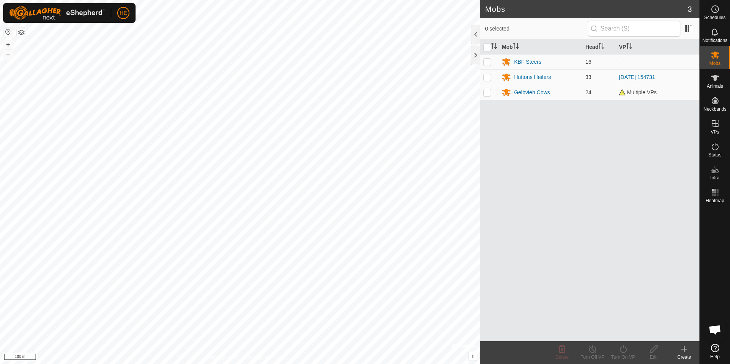
click at [488, 77] on p-checkbox at bounding box center [487, 77] width 8 height 6
click at [487, 75] on p-checkbox at bounding box center [487, 77] width 8 height 6
checkbox input "false"
click at [637, 76] on link "[DATE] 154731" at bounding box center [637, 77] width 36 height 6
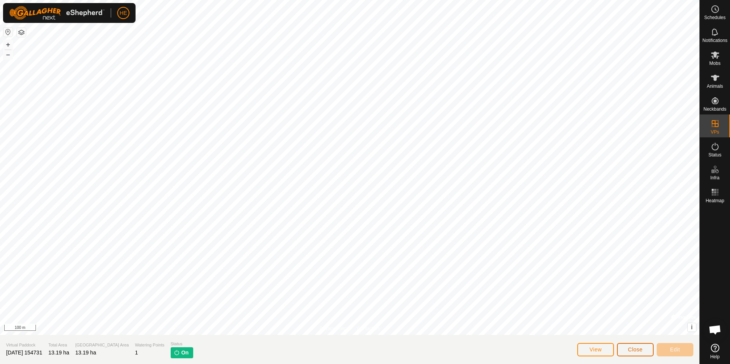
click at [642, 349] on button "Close" at bounding box center [635, 349] width 37 height 13
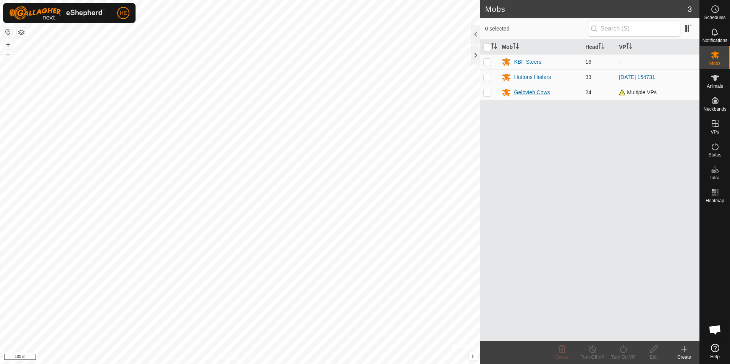
click at [540, 91] on div "Gelbvieh Cows" at bounding box center [532, 93] width 36 height 8
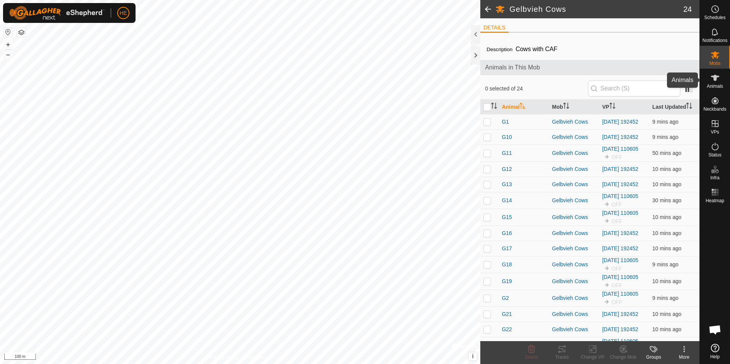
click at [714, 77] on icon at bounding box center [715, 78] width 8 height 6
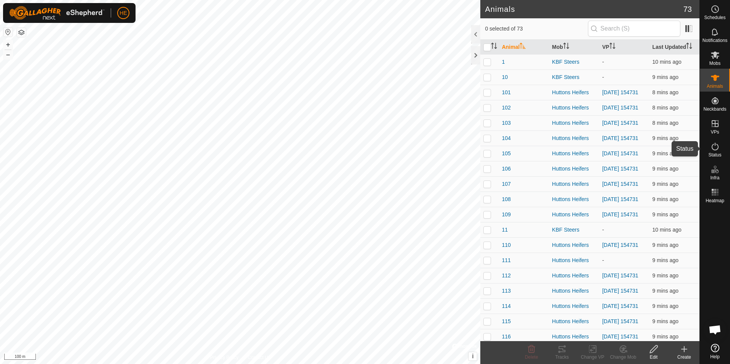
click at [713, 148] on icon at bounding box center [714, 146] width 9 height 9
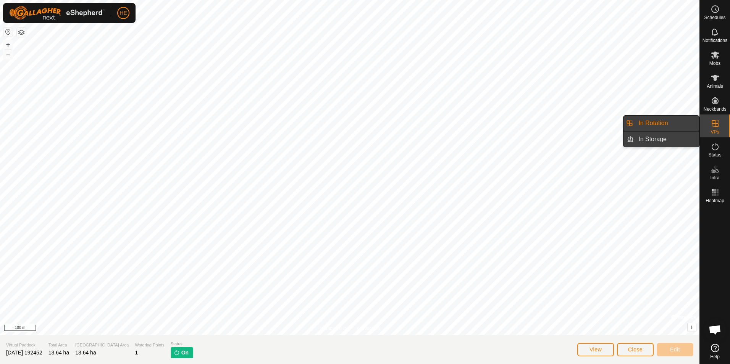
click at [676, 137] on link "In Storage" at bounding box center [666, 139] width 65 height 15
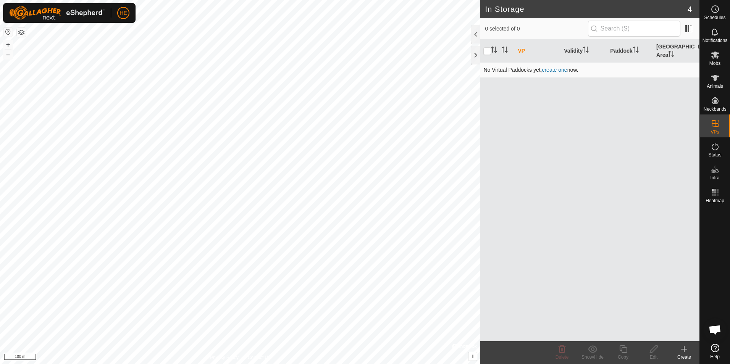
click at [552, 67] on link "create one" at bounding box center [554, 70] width 25 height 6
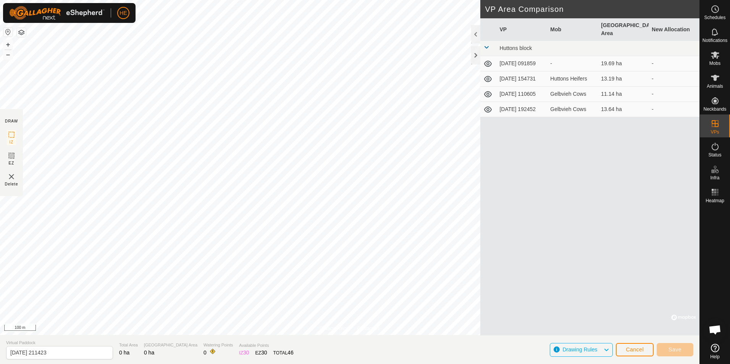
click at [487, 61] on icon at bounding box center [488, 64] width 8 height 6
click at [488, 59] on icon at bounding box center [487, 63] width 9 height 9
click at [671, 349] on span "Save" at bounding box center [674, 350] width 13 height 6
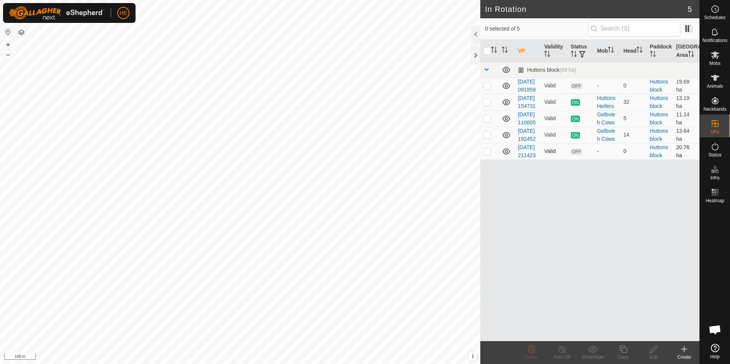
click at [487, 154] on p-checkbox at bounding box center [487, 151] width 8 height 6
checkbox input "true"
click at [488, 154] on p-checkbox at bounding box center [487, 151] width 8 height 6
checkbox input "false"
click at [716, 8] on icon at bounding box center [714, 9] width 9 height 9
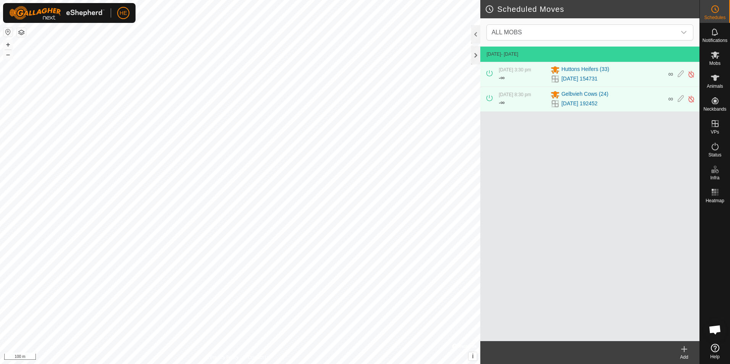
click at [685, 349] on icon at bounding box center [683, 349] width 5 height 0
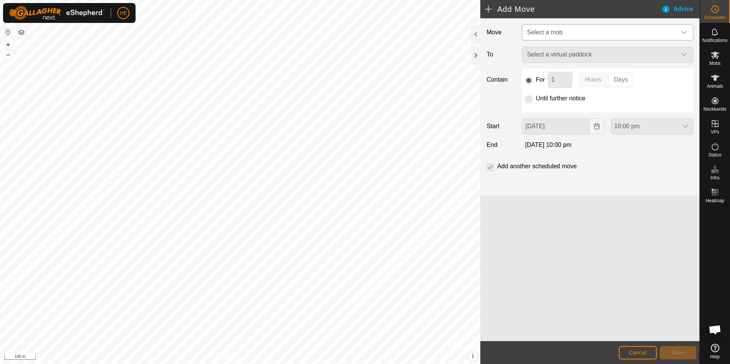
click at [685, 29] on icon "dropdown trigger" at bounding box center [684, 32] width 6 height 6
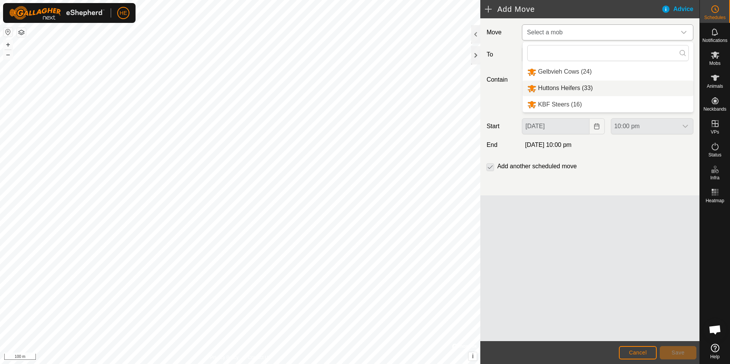
click at [538, 90] on li "Huttons Heifers (33)" at bounding box center [608, 89] width 171 height 16
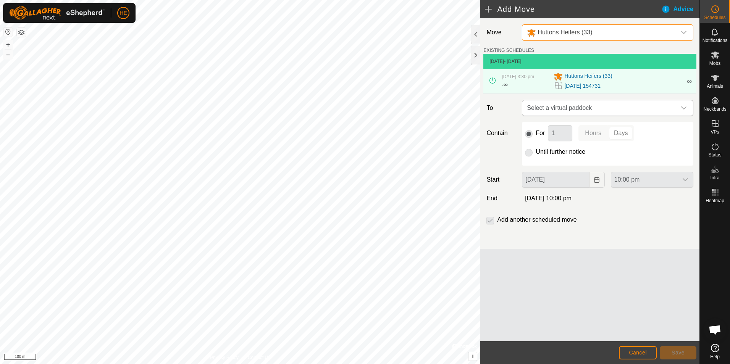
click at [684, 108] on icon "dropdown trigger" at bounding box center [684, 108] width 6 height 6
click at [682, 107] on icon "dropdown trigger" at bounding box center [684, 108] width 6 height 6
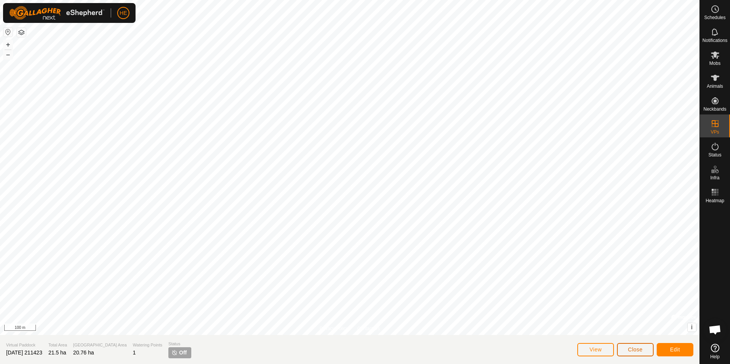
click at [637, 349] on span "Close" at bounding box center [635, 350] width 15 height 6
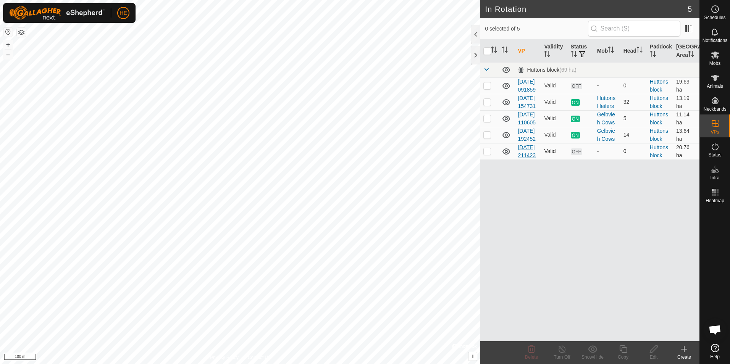
click at [524, 158] on link "[DATE] 211423" at bounding box center [527, 151] width 18 height 14
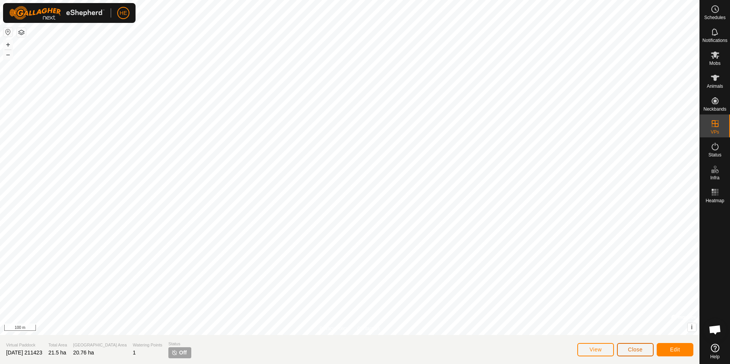
click at [633, 348] on span "Close" at bounding box center [635, 350] width 15 height 6
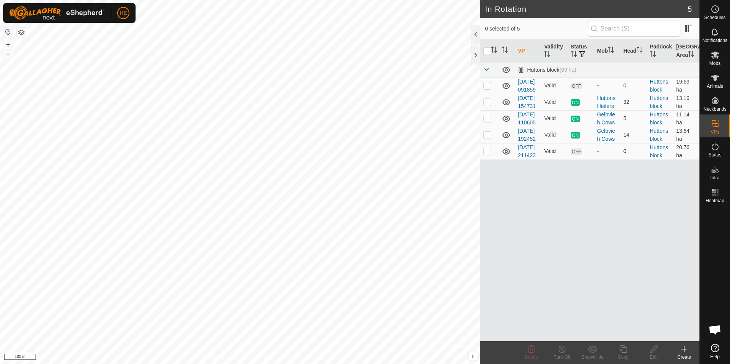
click at [506, 156] on icon at bounding box center [506, 151] width 9 height 9
click at [489, 154] on p-checkbox at bounding box center [487, 151] width 8 height 6
checkbox input "true"
click at [624, 353] on icon at bounding box center [623, 349] width 8 height 8
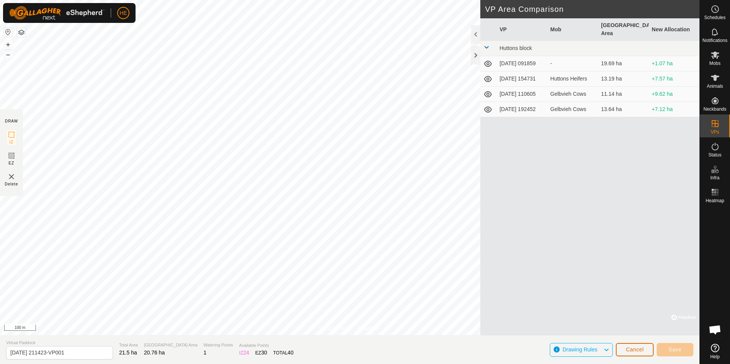
click at [634, 350] on span "Cancel" at bounding box center [635, 350] width 18 height 6
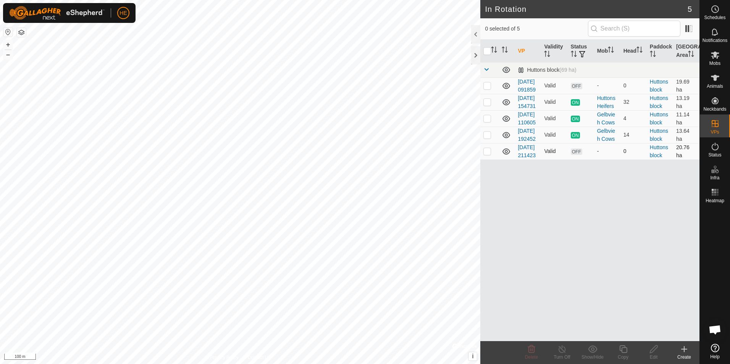
click at [655, 160] on td "Huttons block" at bounding box center [660, 151] width 26 height 16
click at [658, 158] on link "Huttons block" at bounding box center [659, 151] width 18 height 14
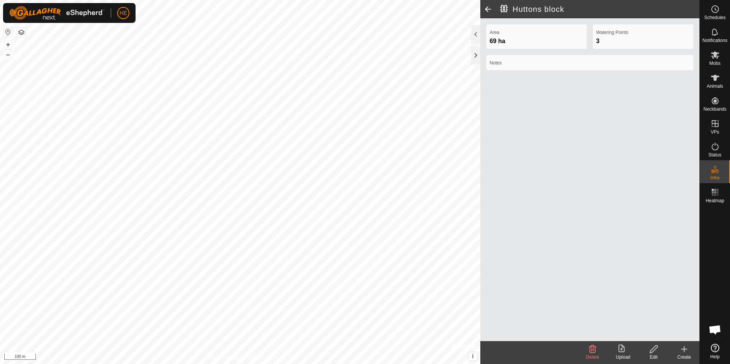
click at [486, 7] on span at bounding box center [487, 9] width 15 height 18
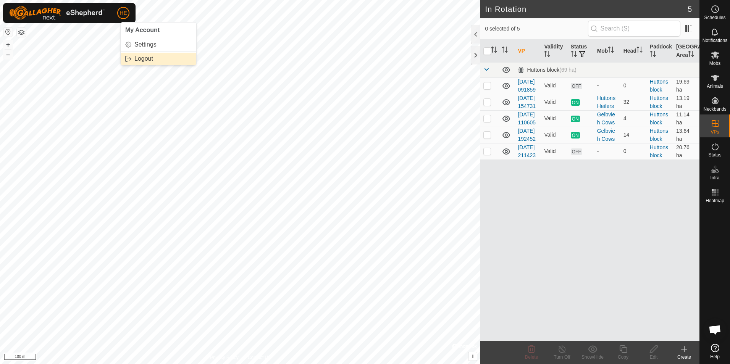
click at [140, 58] on link "Logout" at bounding box center [159, 59] width 76 height 12
